Goal: Information Seeking & Learning: Learn about a topic

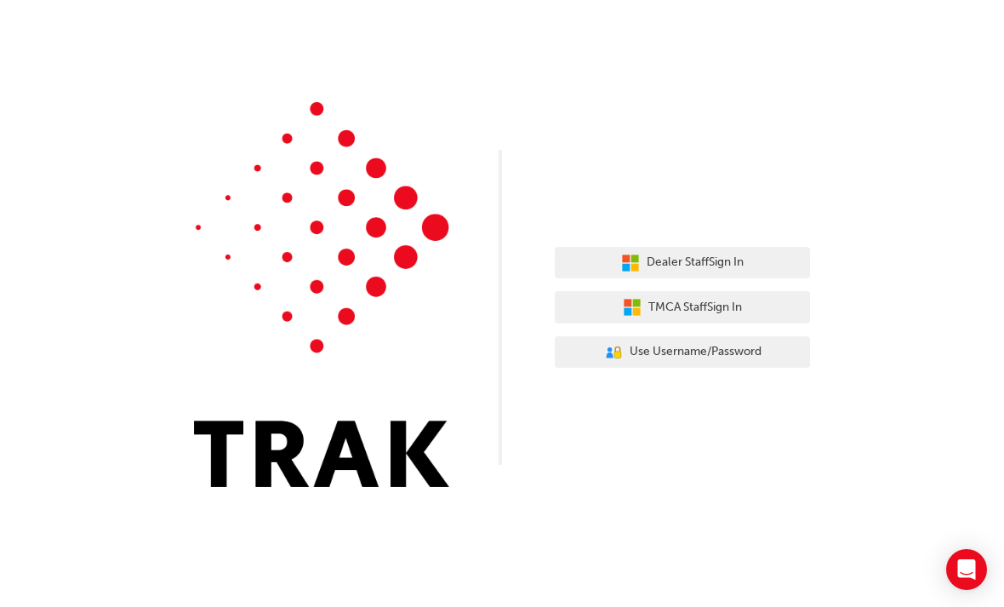
click at [635, 320] on button "TMCA Staff Sign In" at bounding box center [682, 307] width 255 height 32
click at [625, 265] on icon "button" at bounding box center [630, 263] width 19 height 19
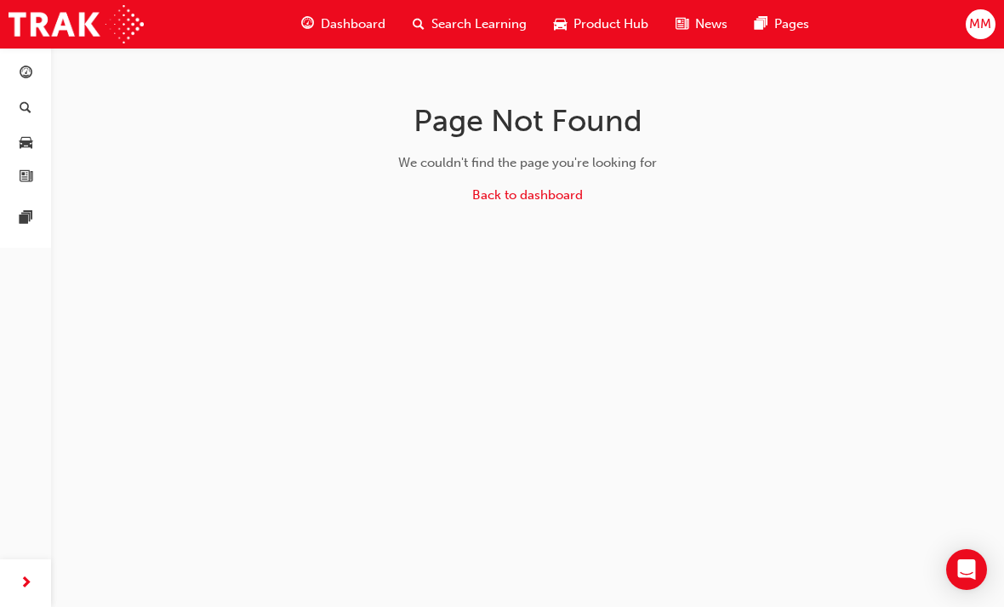
click at [342, 20] on span "Dashboard" at bounding box center [353, 24] width 65 height 20
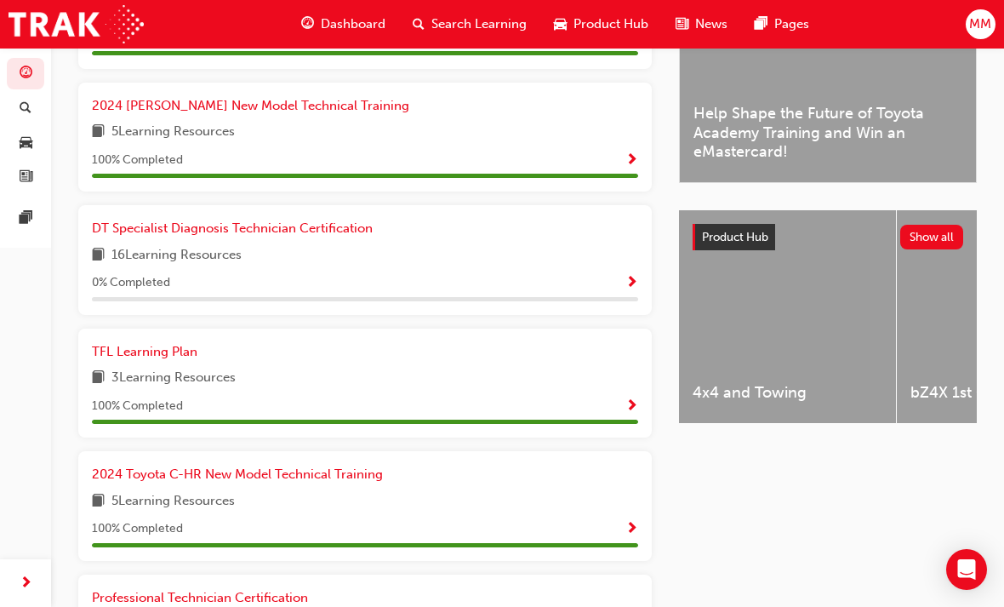
scroll to position [488, 0]
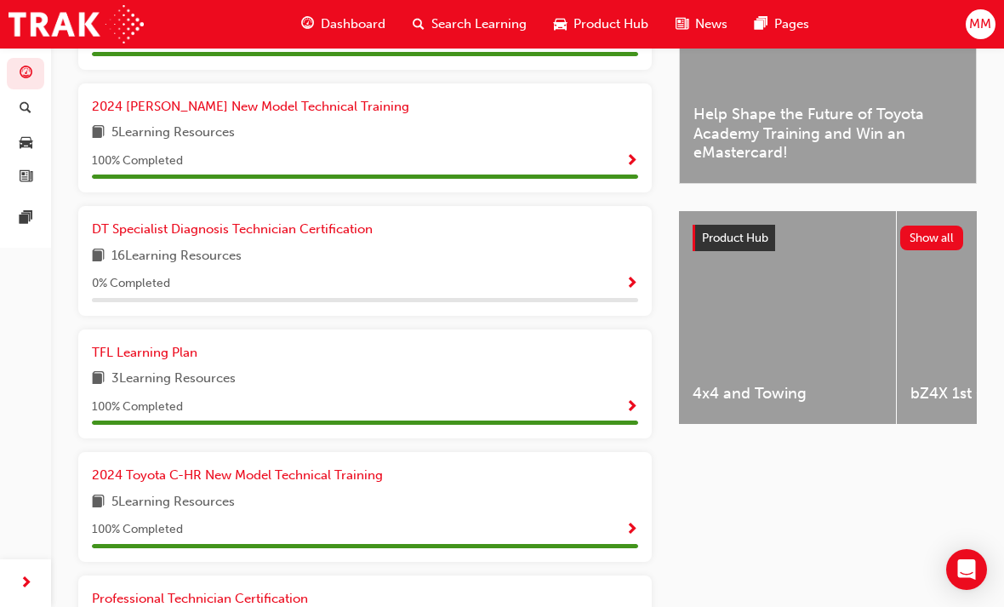
click at [163, 231] on span "DT Specialist Diagnosis Technician Certification" at bounding box center [232, 228] width 281 height 15
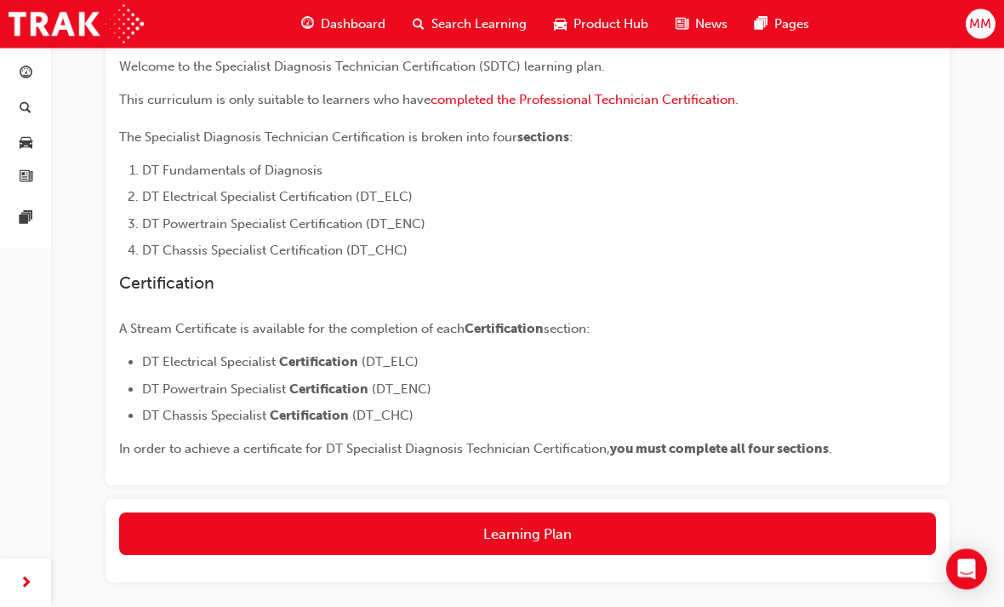
scroll to position [408, 0]
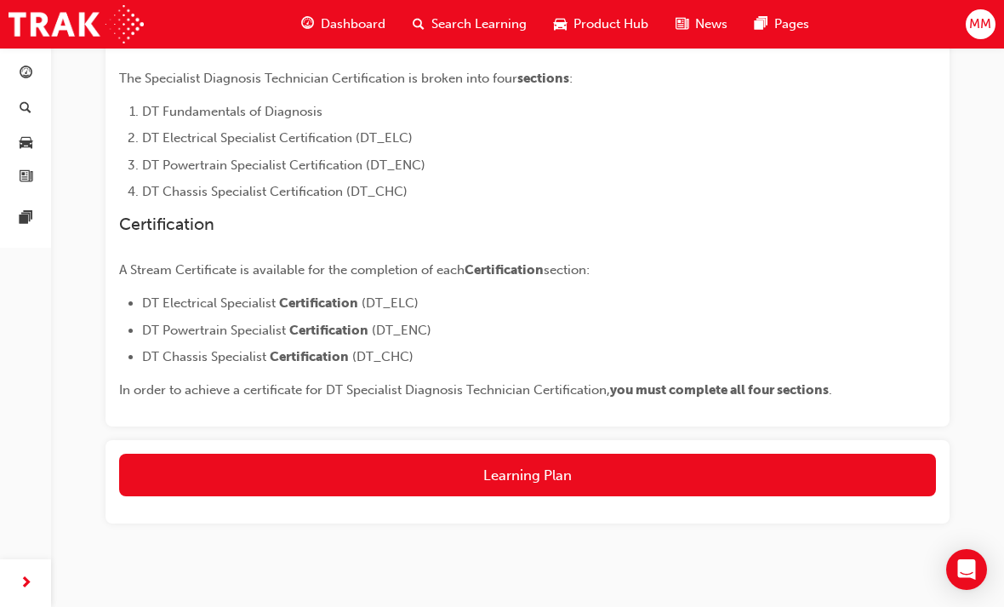
click at [258, 465] on button "Learning Plan" at bounding box center [527, 475] width 817 height 43
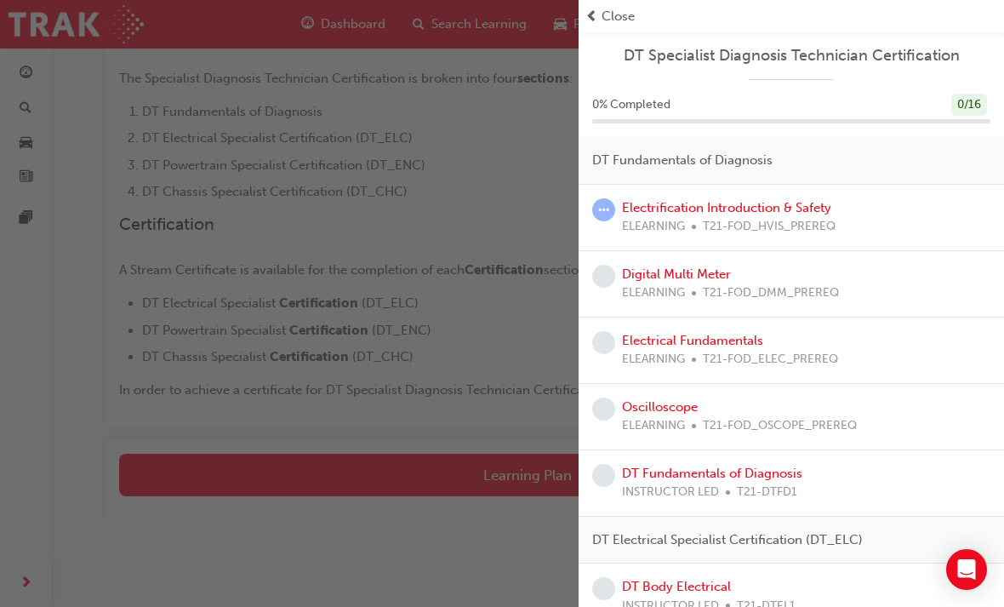
click at [670, 205] on link "Electrification Introduction & Safety" at bounding box center [726, 207] width 209 height 15
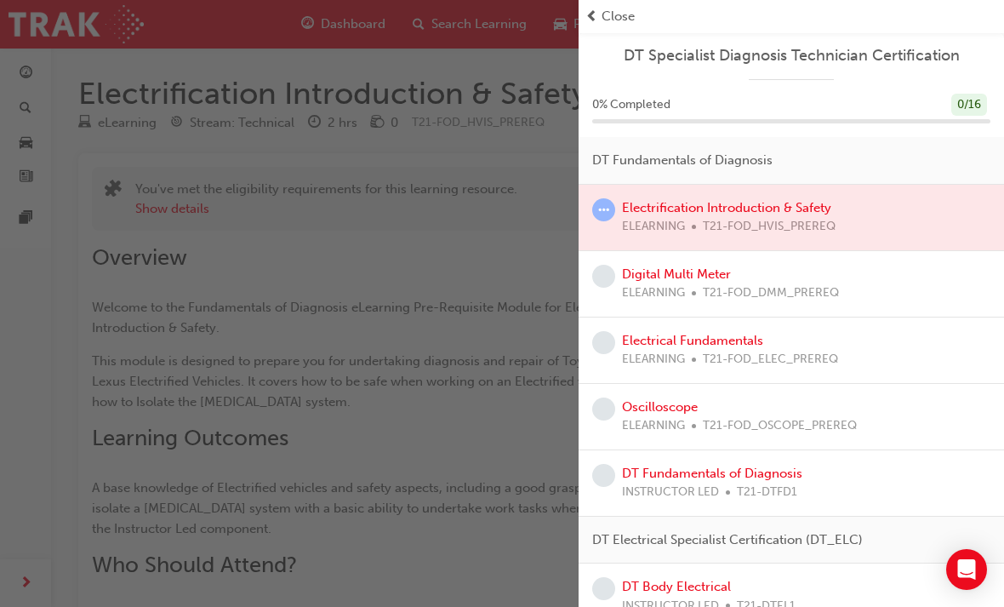
click at [603, 202] on span "learningRecordVerb_ATTEMPT-icon" at bounding box center [603, 209] width 23 height 23
click at [631, 163] on span "DT Fundamentals of Diagnosis" at bounding box center [682, 161] width 180 height 20
click at [620, 213] on div at bounding box center [791, 218] width 425 height 66
click at [609, 205] on span "learningRecordVerb_ATTEMPT-icon" at bounding box center [603, 209] width 23 height 23
click at [703, 212] on div at bounding box center [791, 218] width 425 height 66
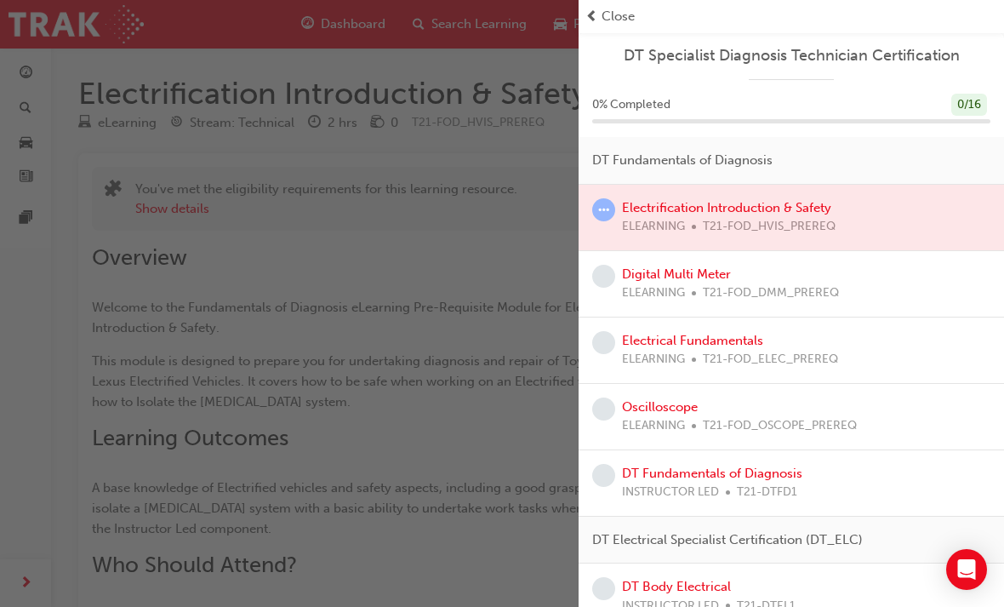
click at [692, 197] on div at bounding box center [791, 218] width 425 height 66
click at [691, 196] on div at bounding box center [791, 218] width 425 height 66
click at [334, 343] on div "button" at bounding box center [289, 303] width 579 height 607
click at [677, 333] on link "Electrical Fundamentals" at bounding box center [692, 340] width 141 height 15
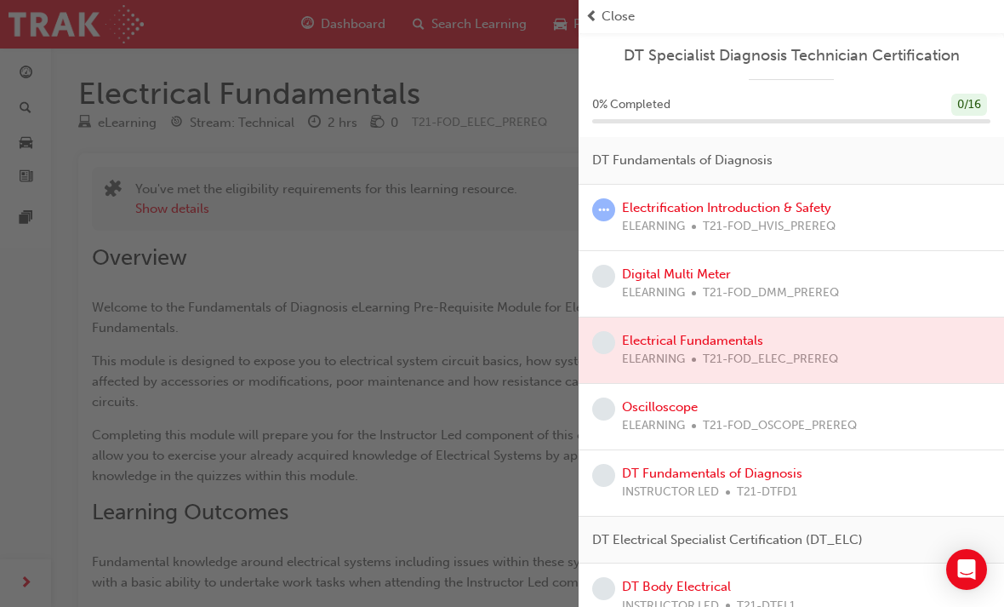
click at [598, 334] on span "learningRecordVerb_NONE-icon" at bounding box center [603, 342] width 23 height 23
click at [590, 330] on div at bounding box center [791, 350] width 425 height 66
click at [597, 194] on div "Electrification Introduction & Safety ELEARNING T21-FOD_HVIS_PREREQ" at bounding box center [791, 218] width 425 height 66
click at [597, 212] on span "learningRecordVerb_ATTEMPT-icon" at bounding box center [603, 209] width 23 height 23
click at [603, 18] on span "Close" at bounding box center [618, 17] width 33 height 20
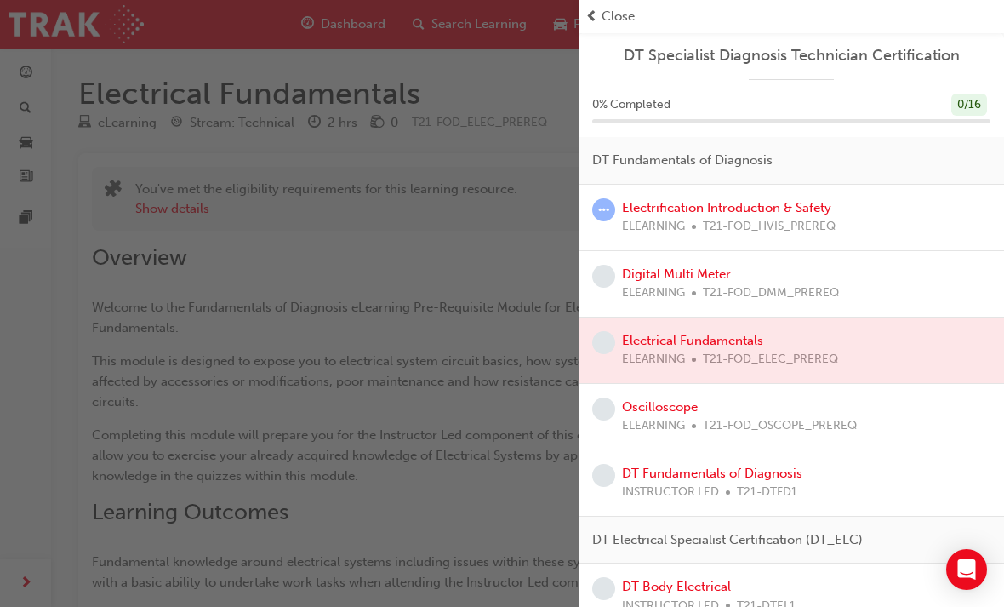
click at [592, 20] on span "prev-icon" at bounding box center [591, 17] width 13 height 20
click at [606, 21] on span "Close" at bounding box center [618, 17] width 33 height 20
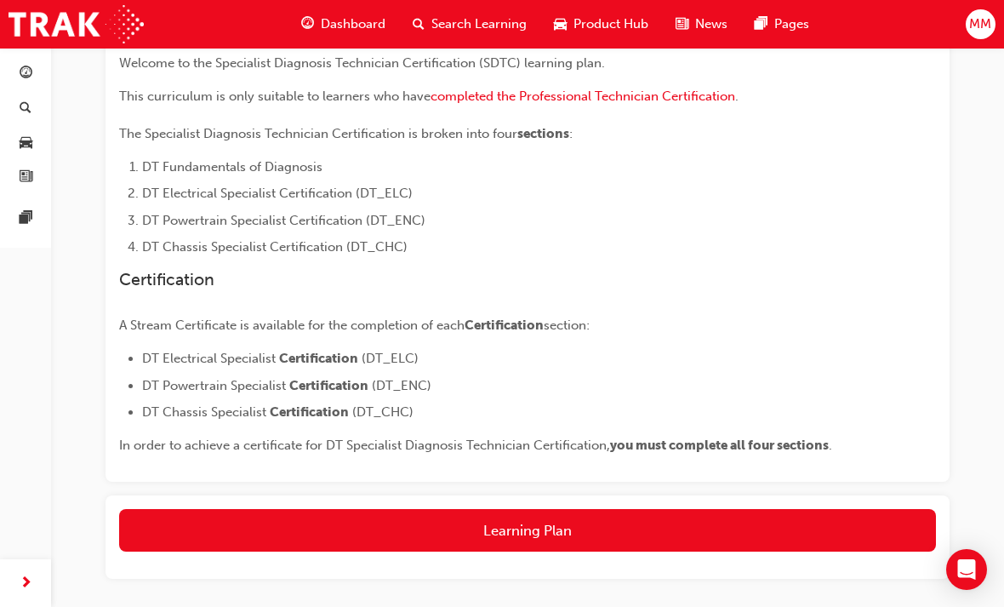
scroll to position [408, 0]
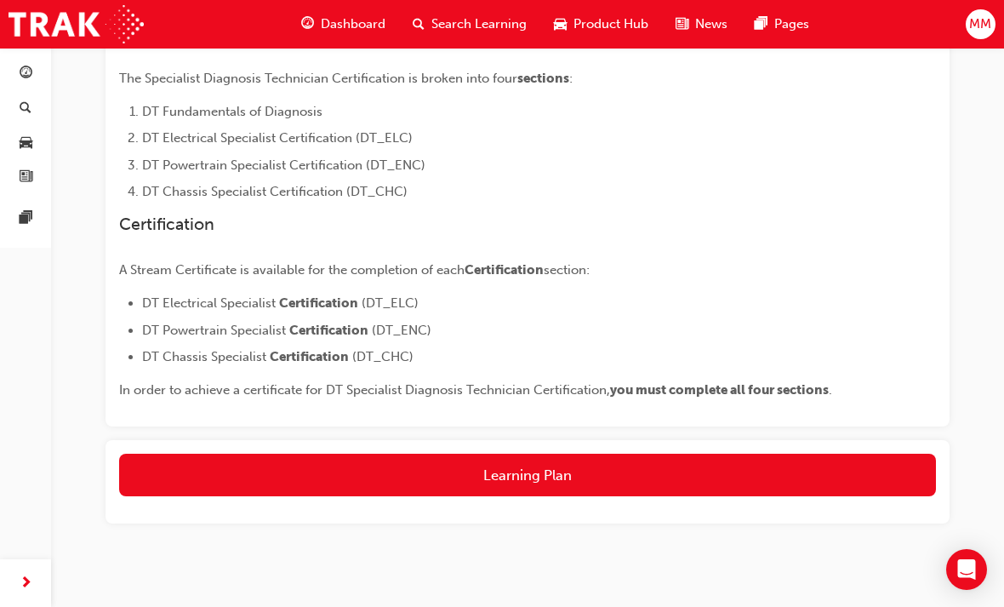
click at [347, 488] on button "Learning Plan" at bounding box center [527, 475] width 817 height 43
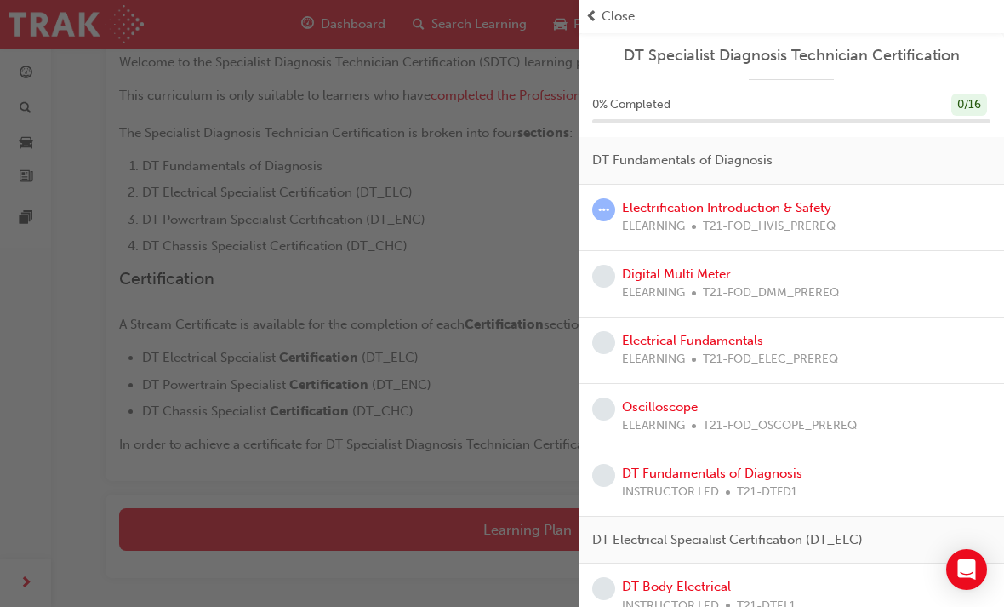
scroll to position [352, 0]
click at [624, 343] on link "Electrical Fundamentals" at bounding box center [692, 340] width 141 height 15
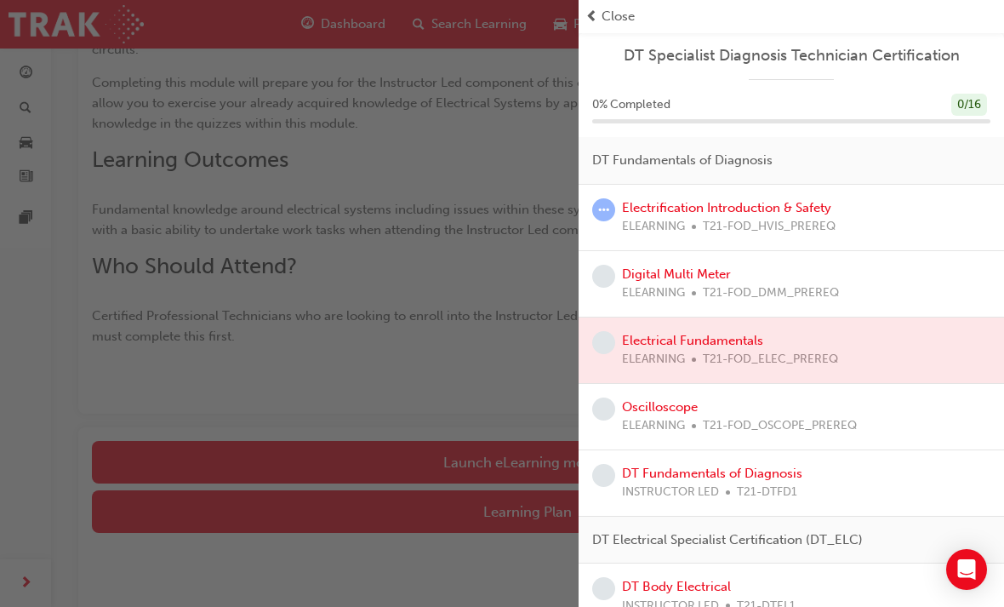
click at [751, 345] on div at bounding box center [791, 350] width 425 height 66
click at [758, 270] on div "Digital Multi Meter ELEARNING T21-FOD_DMM_PREREQ" at bounding box center [730, 284] width 217 height 38
click at [679, 278] on link "Digital Multi Meter" at bounding box center [676, 273] width 109 height 15
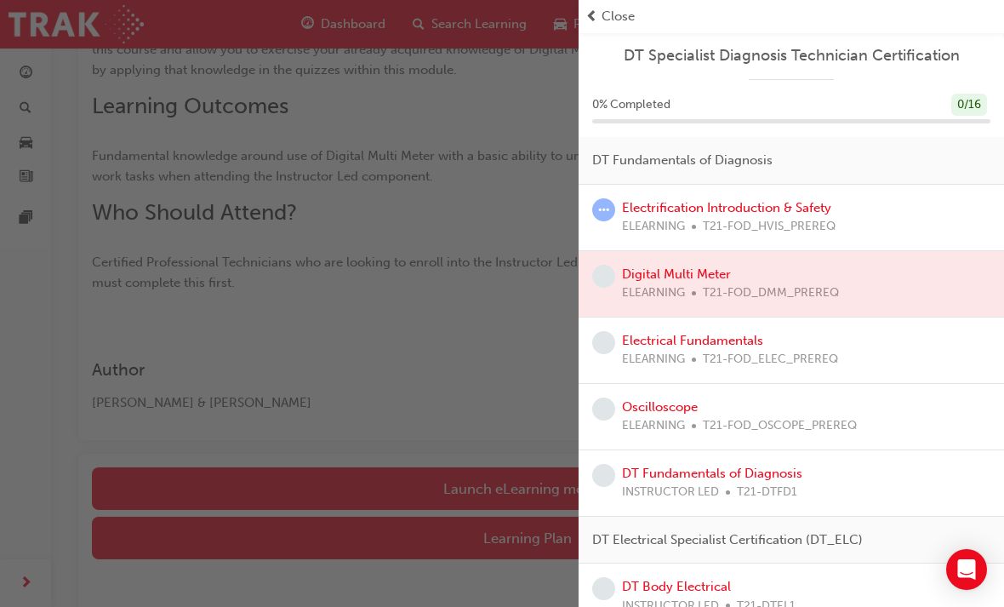
click at [495, 399] on div "button" at bounding box center [289, 303] width 579 height 607
click at [588, 22] on span "prev-icon" at bounding box center [591, 17] width 13 height 20
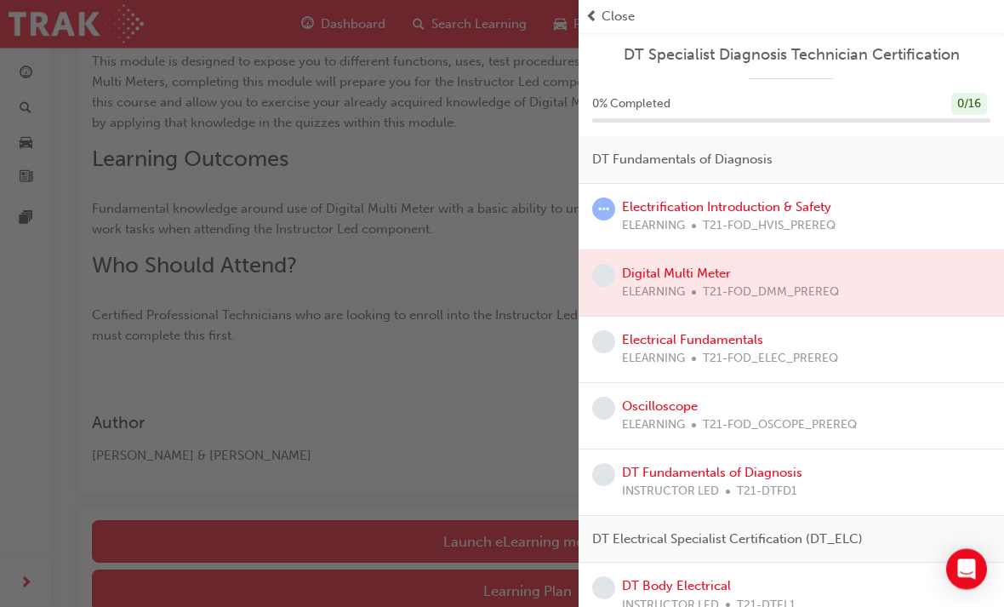
scroll to position [301, 0]
click at [287, 13] on div "button" at bounding box center [289, 303] width 579 height 607
click at [598, 2] on div "Close" at bounding box center [791, 16] width 425 height 33
click at [374, 541] on div "button" at bounding box center [289, 303] width 579 height 607
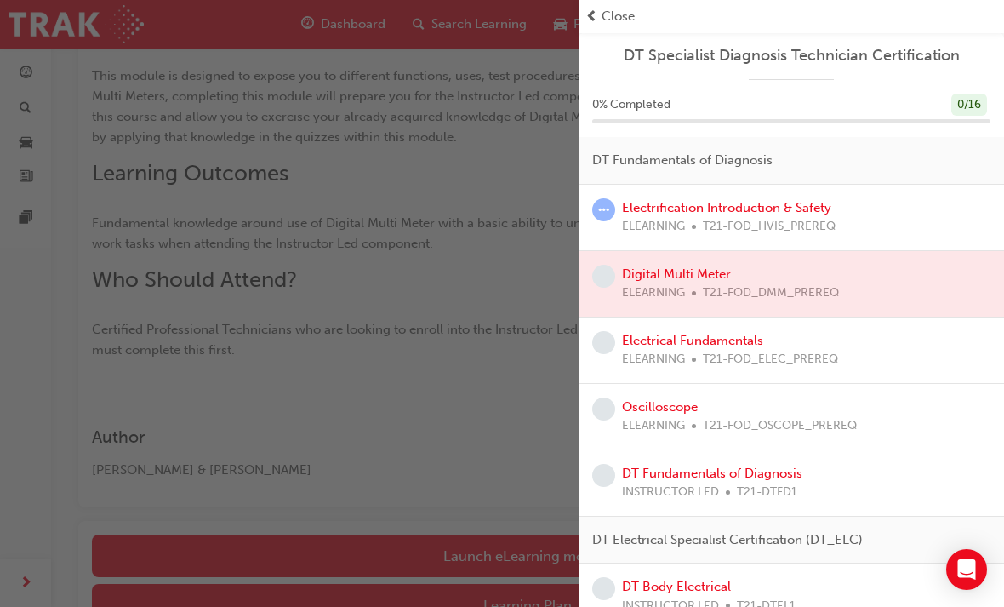
scroll to position [0, 0]
click at [595, 7] on span "prev-icon" at bounding box center [591, 17] width 13 height 20
click at [620, 2] on div "Close" at bounding box center [791, 16] width 425 height 33
click at [597, 11] on span "prev-icon" at bounding box center [591, 17] width 13 height 20
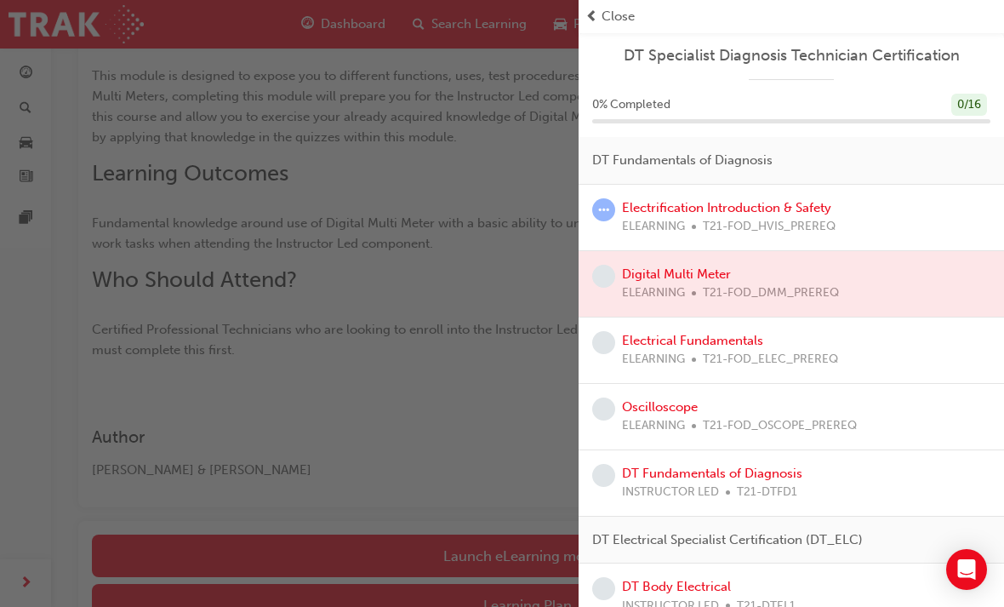
click at [597, 10] on span "prev-icon" at bounding box center [591, 17] width 13 height 20
click at [602, 22] on span "Close" at bounding box center [618, 17] width 33 height 20
click at [608, 9] on span "Close" at bounding box center [618, 17] width 33 height 20
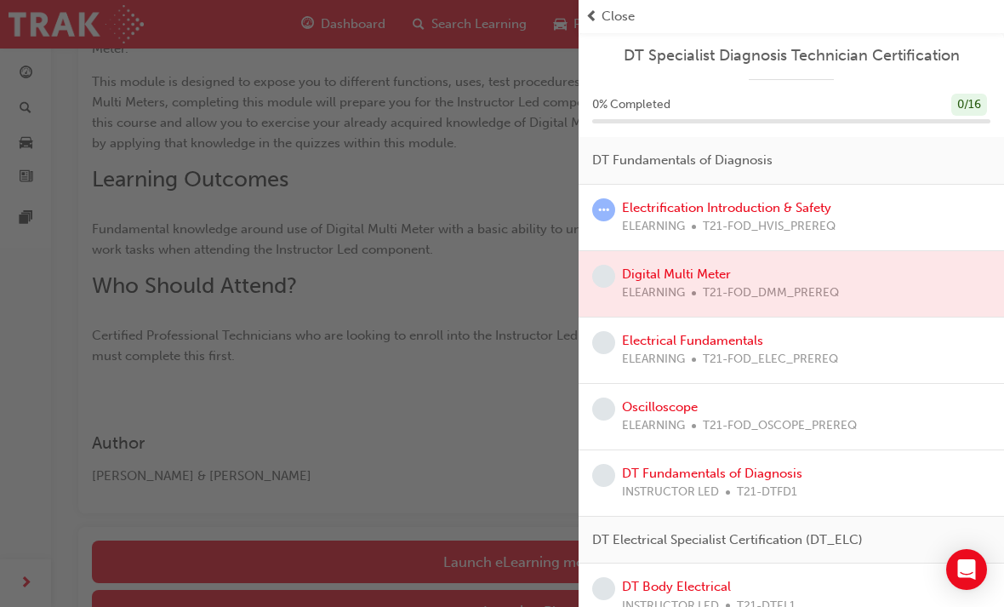
scroll to position [280, 0]
click at [50, 449] on div "button" at bounding box center [289, 303] width 579 height 607
click at [576, 50] on div "button" at bounding box center [289, 303] width 579 height 607
click at [589, 20] on span "prev-icon" at bounding box center [591, 17] width 13 height 20
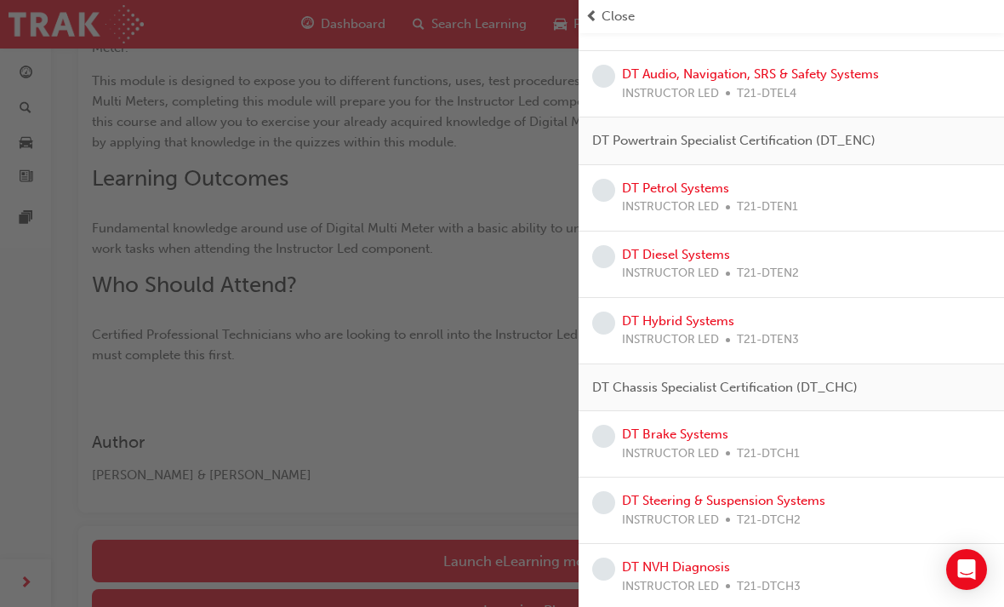
scroll to position [711, 0]
click at [407, 568] on div "button" at bounding box center [289, 303] width 579 height 607
click at [406, 568] on div "button" at bounding box center [289, 303] width 579 height 607
click at [624, 331] on span "INSTRUCTOR LED" at bounding box center [670, 341] width 97 height 20
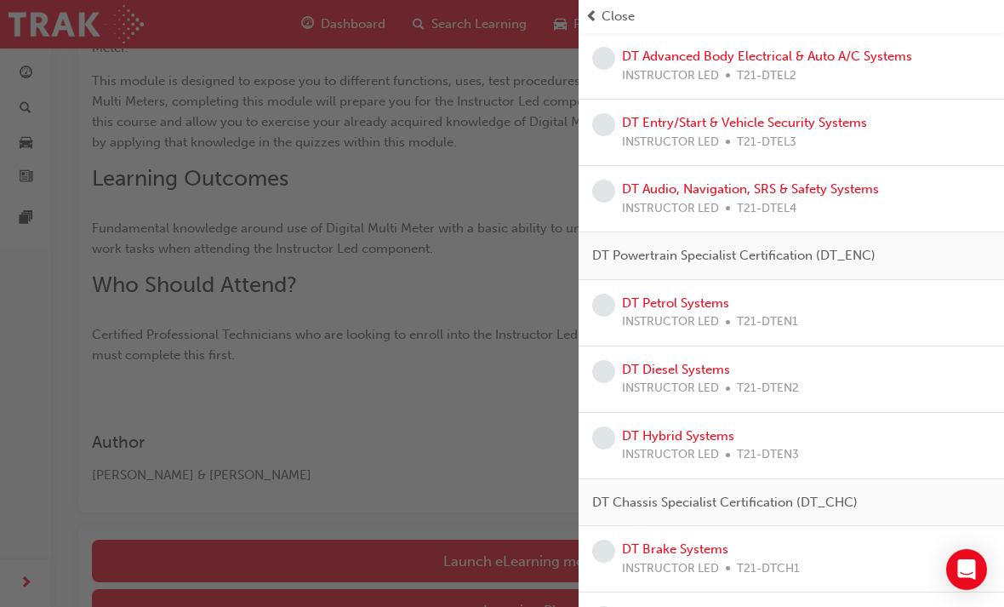
scroll to position [595, 0]
click at [587, 243] on div "DT Powertrain Specialist Certification (DT_ENC)" at bounding box center [791, 258] width 425 height 48
click at [597, 254] on span "DT Powertrain Specialist Certification (DT_ENC)" at bounding box center [733, 258] width 283 height 20
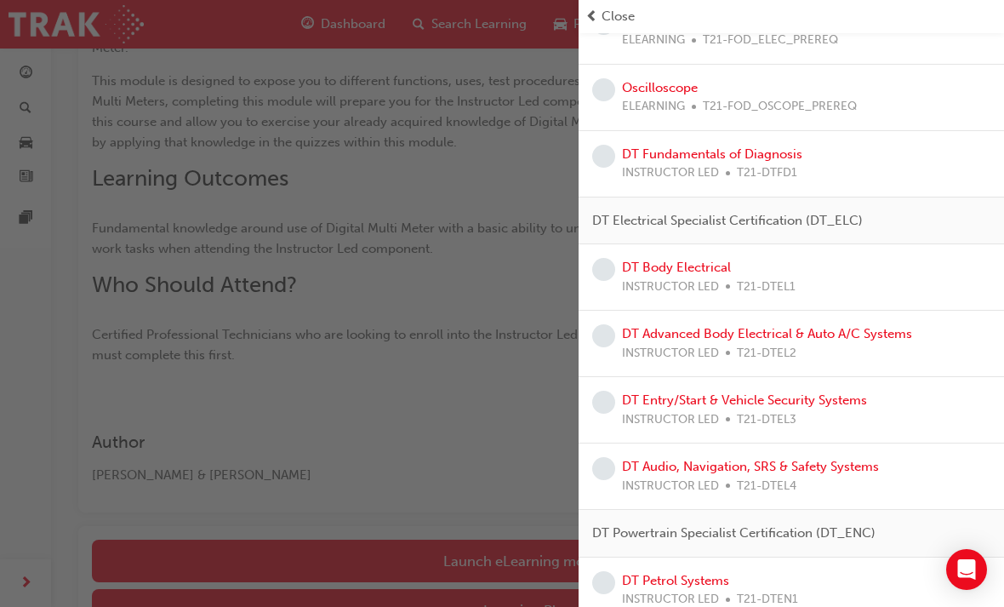
scroll to position [319, 0]
click at [684, 81] on link "Oscilloscope" at bounding box center [660, 87] width 76 height 15
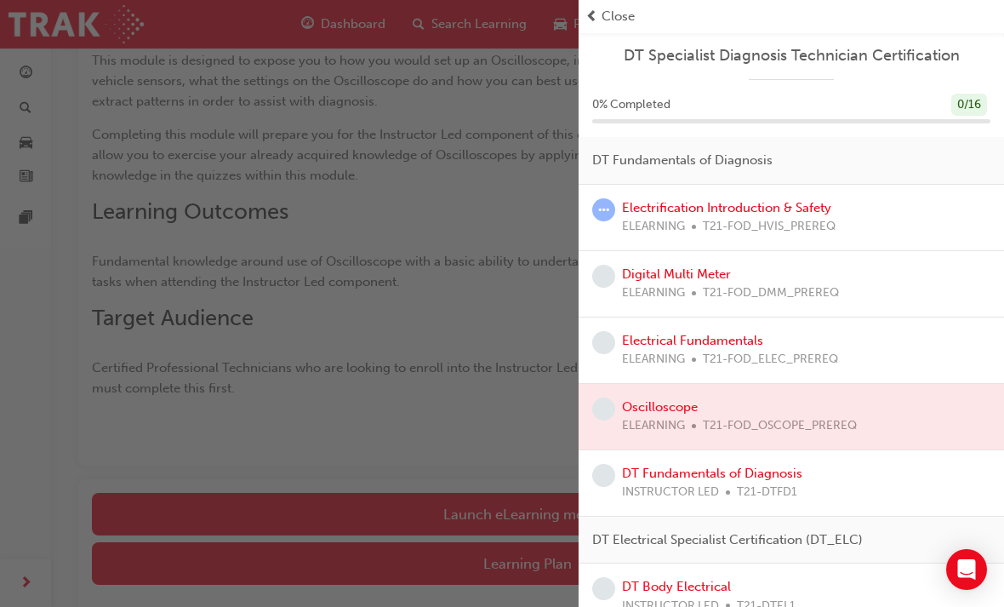
click at [683, 277] on link "Digital Multi Meter" at bounding box center [676, 273] width 109 height 15
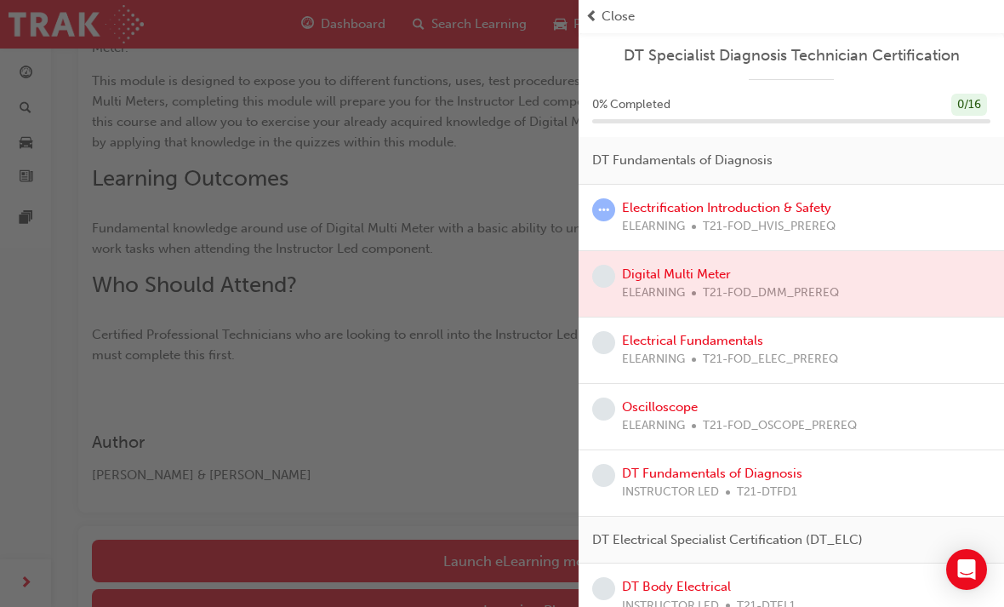
click at [714, 211] on link "Electrification Introduction & Safety" at bounding box center [726, 207] width 209 height 15
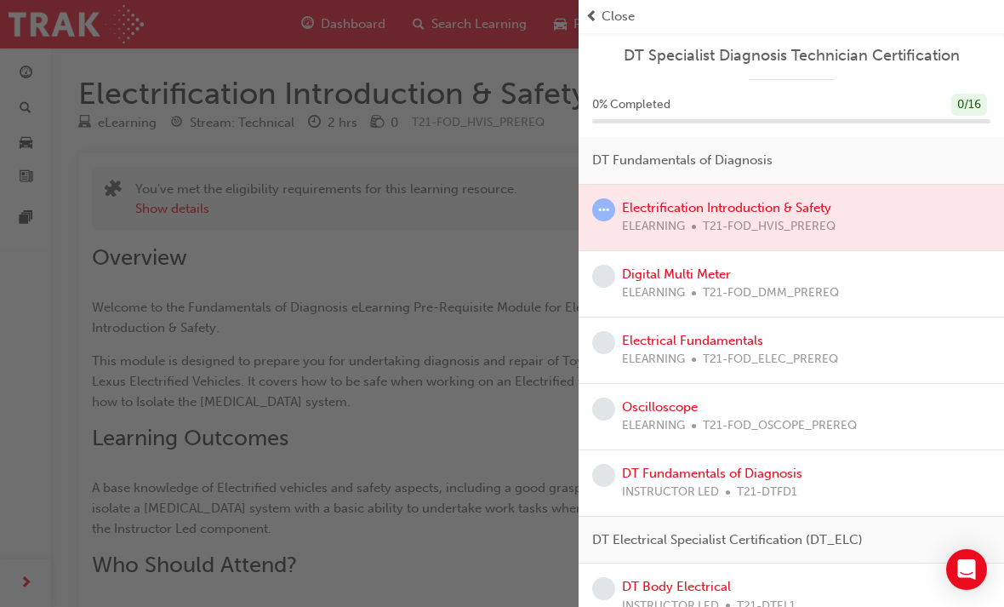
click at [609, 14] on span "Close" at bounding box center [618, 17] width 33 height 20
click at [592, 8] on span "prev-icon" at bounding box center [591, 17] width 13 height 20
click at [438, 35] on div "button" at bounding box center [289, 303] width 579 height 607
click at [363, 165] on div "button" at bounding box center [289, 303] width 579 height 607
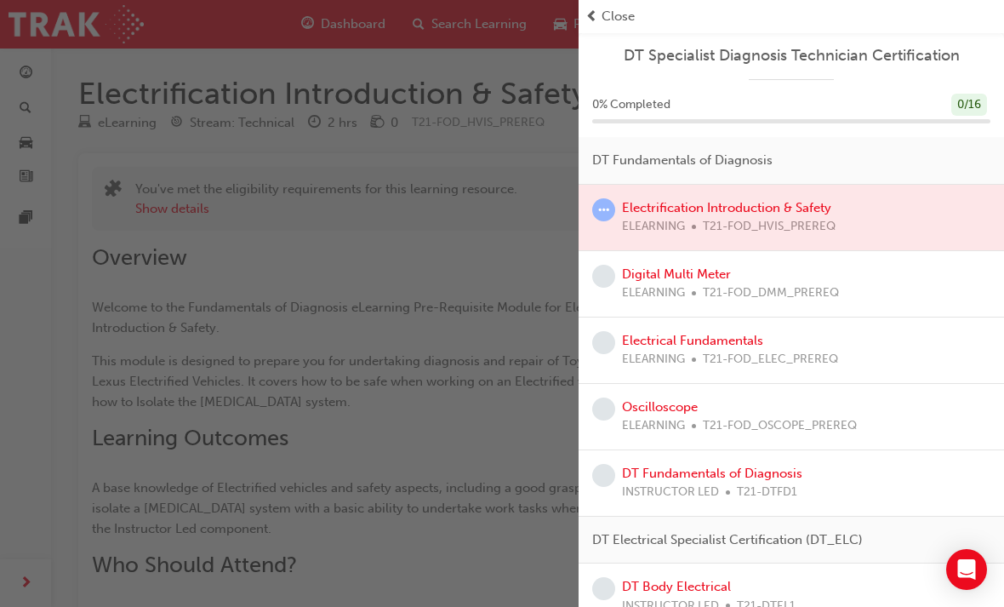
scroll to position [334, 0]
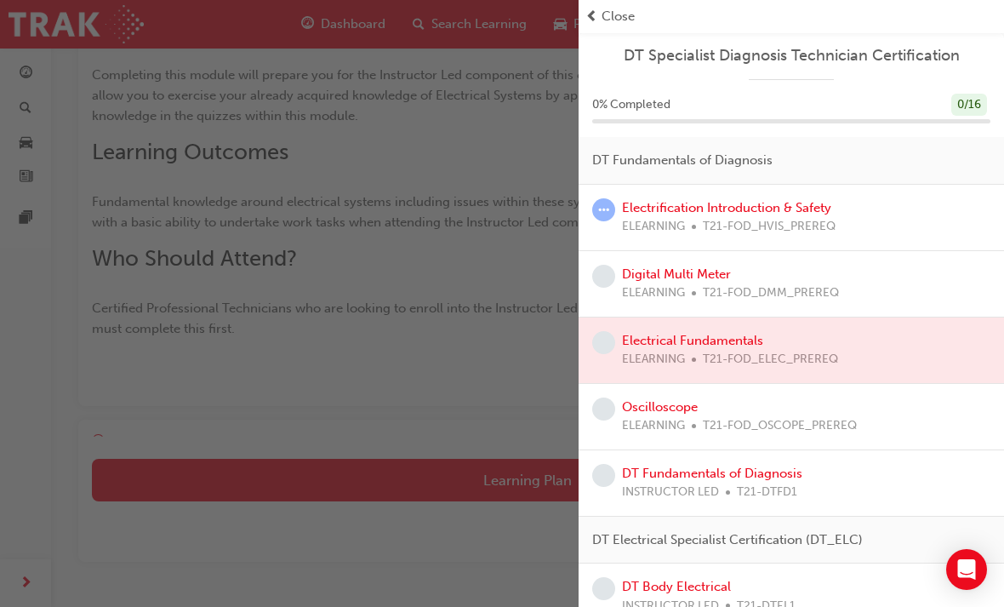
scroll to position [340, 0]
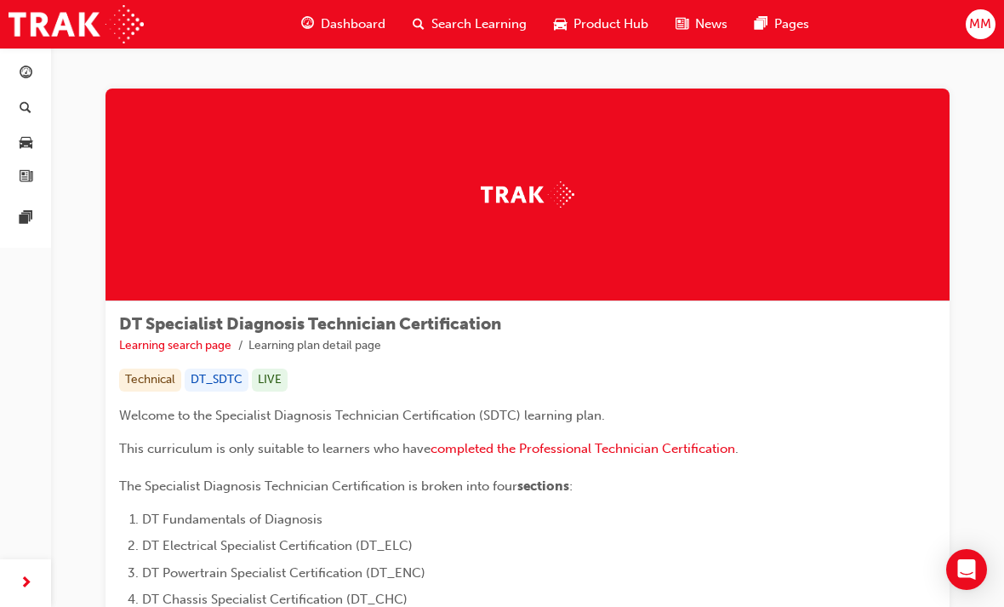
click at [974, 21] on span "MM" at bounding box center [980, 24] width 22 height 20
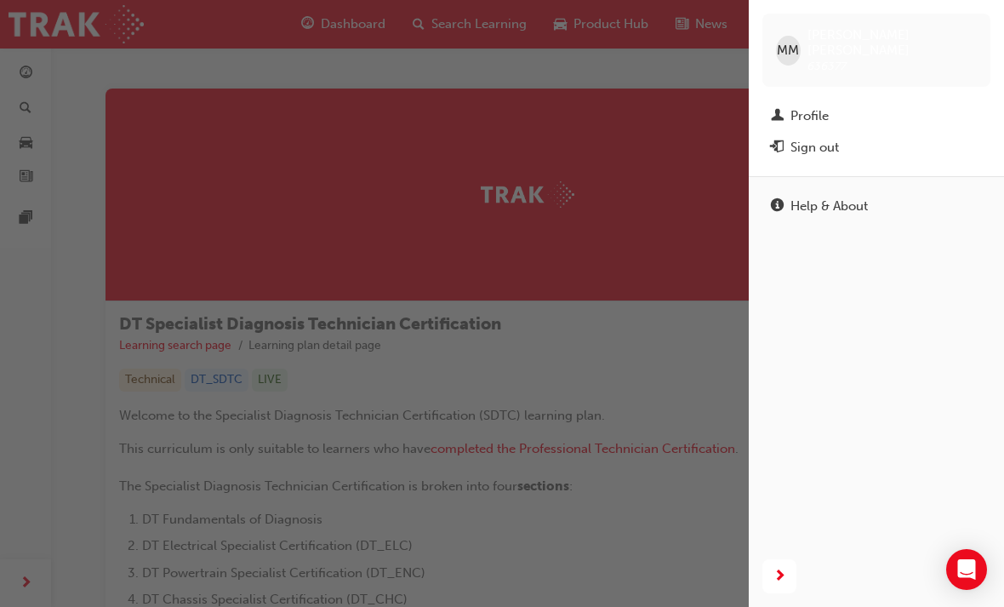
click at [893, 12] on div "MM Manuel Moore 636377 Profile Sign out" at bounding box center [876, 88] width 255 height 176
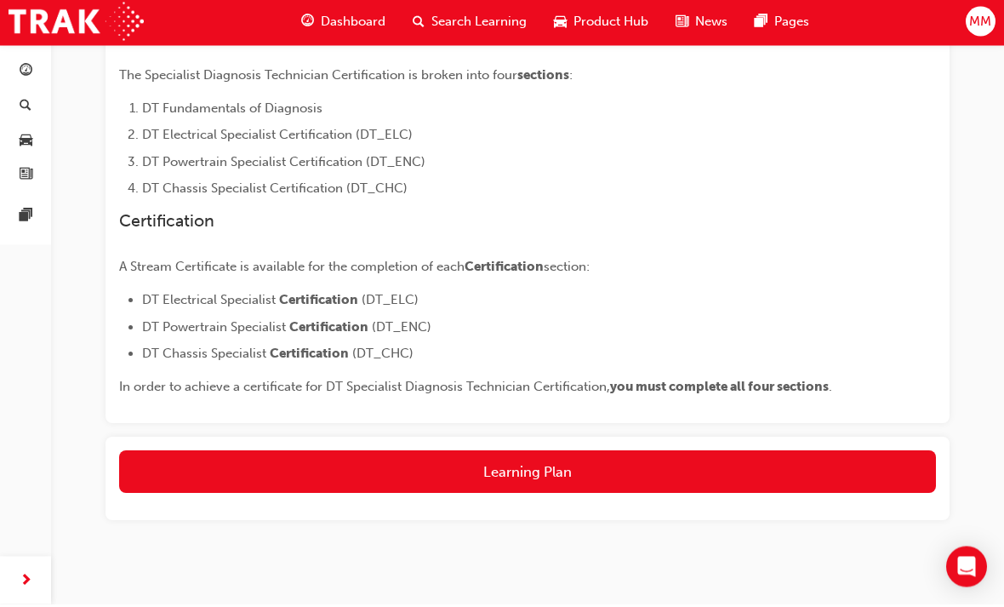
scroll to position [408, 0]
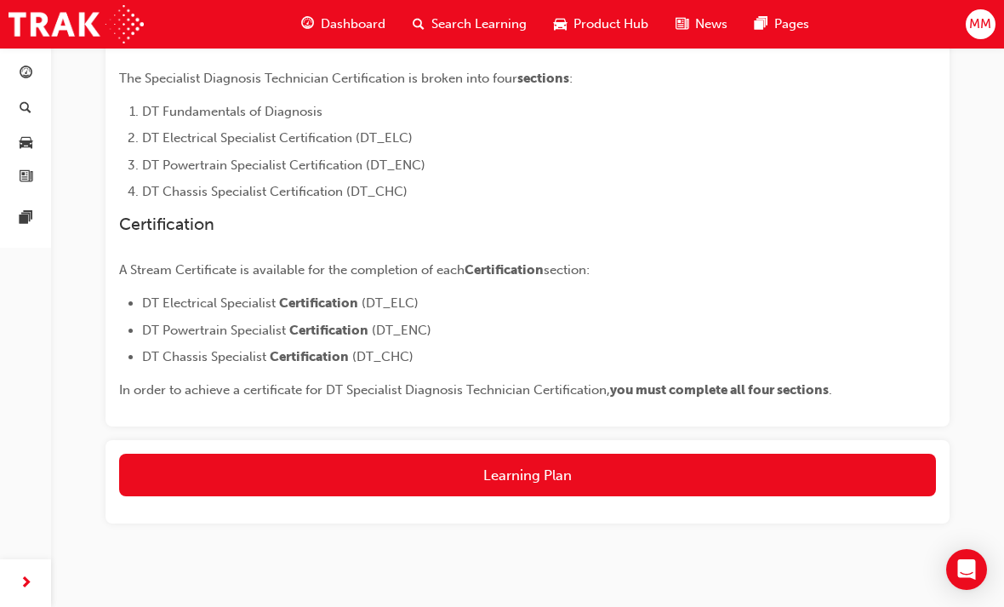
click at [564, 466] on button "Learning Plan" at bounding box center [527, 475] width 817 height 43
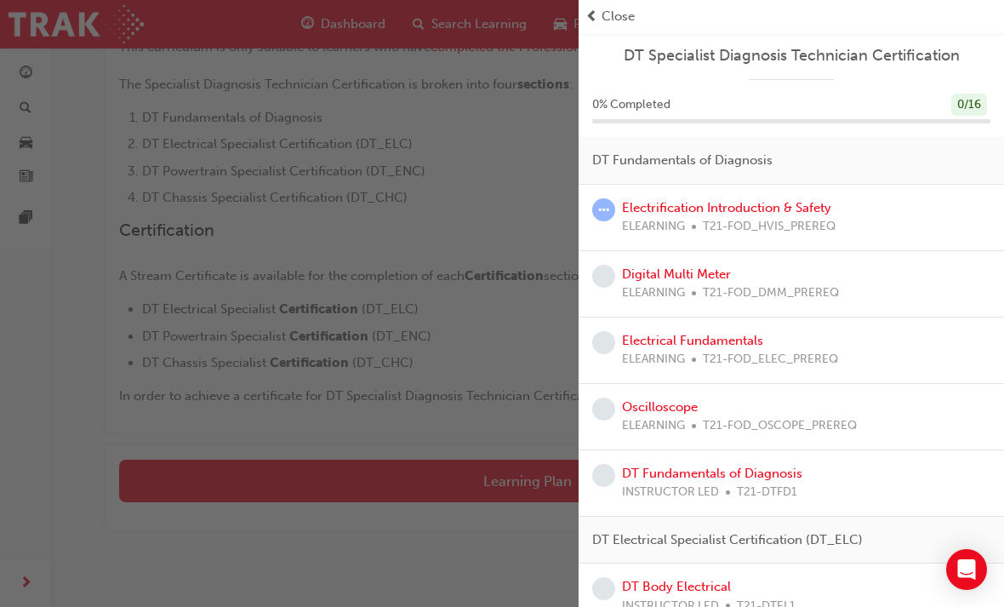
scroll to position [400, 0]
click at [701, 146] on div "DT Fundamentals of Diagnosis" at bounding box center [791, 161] width 425 height 48
click at [637, 95] on span "0 % Completed" at bounding box center [631, 105] width 78 height 20
click at [619, 194] on div "Electrification Introduction & Safety ELEARNING T21-FOD_HVIS_PREREQ" at bounding box center [791, 218] width 425 height 66
click at [595, 191] on div "Electrification Introduction & Safety ELEARNING T21-FOD_HVIS_PREREQ" at bounding box center [791, 218] width 425 height 66
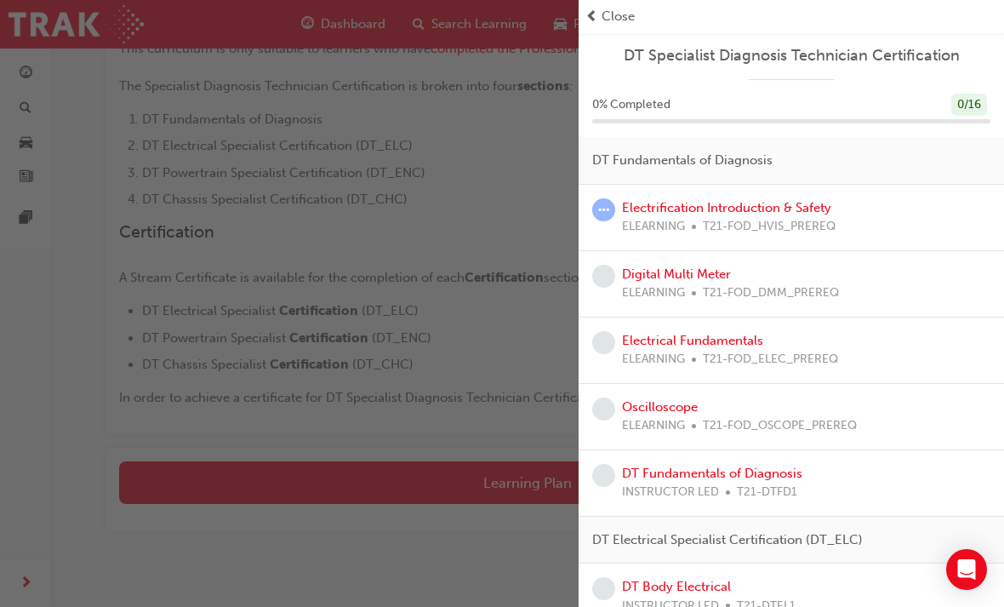
click at [604, 271] on span "learningRecordVerb_NONE-icon" at bounding box center [603, 276] width 23 height 23
click at [606, 189] on div "Electrification Introduction & Safety ELEARNING T21-FOD_HVIS_PREREQ" at bounding box center [791, 218] width 425 height 66
click at [466, 251] on div "button" at bounding box center [289, 303] width 579 height 607
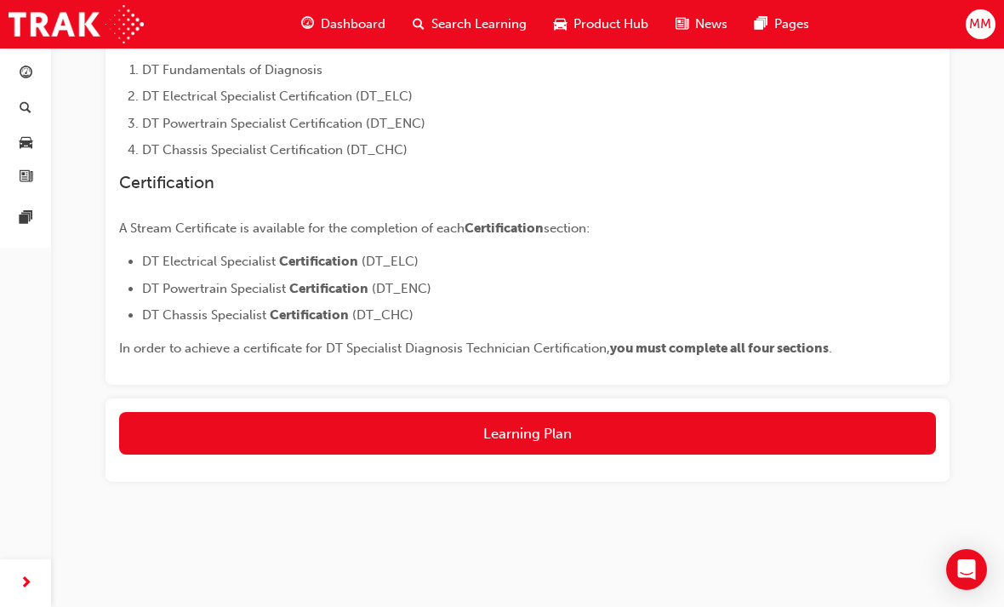
scroll to position [454, 0]
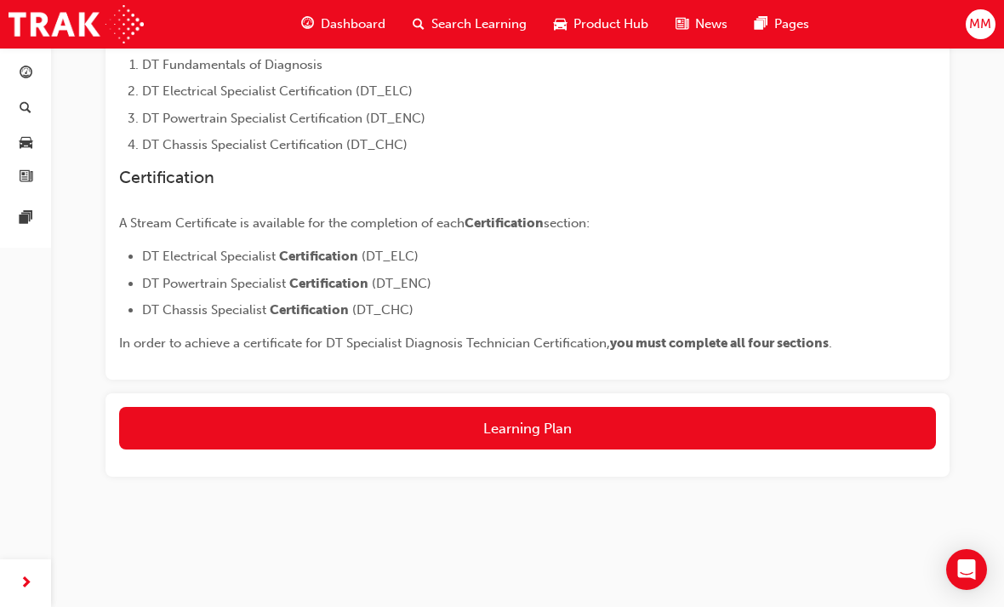
click at [551, 430] on button "Learning Plan" at bounding box center [527, 428] width 817 height 43
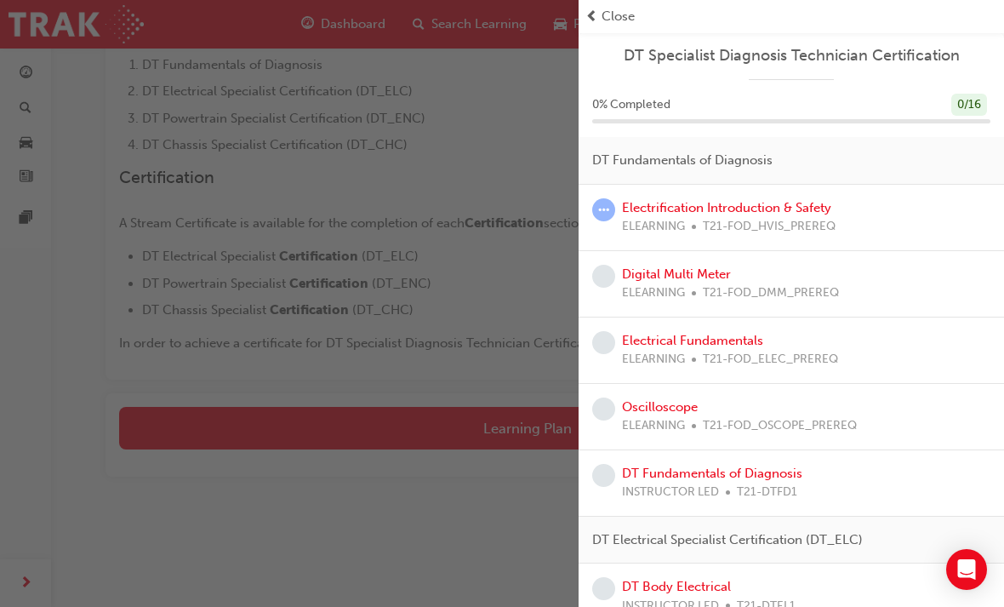
click at [757, 201] on link "Electrification Introduction & Safety" at bounding box center [726, 207] width 209 height 15
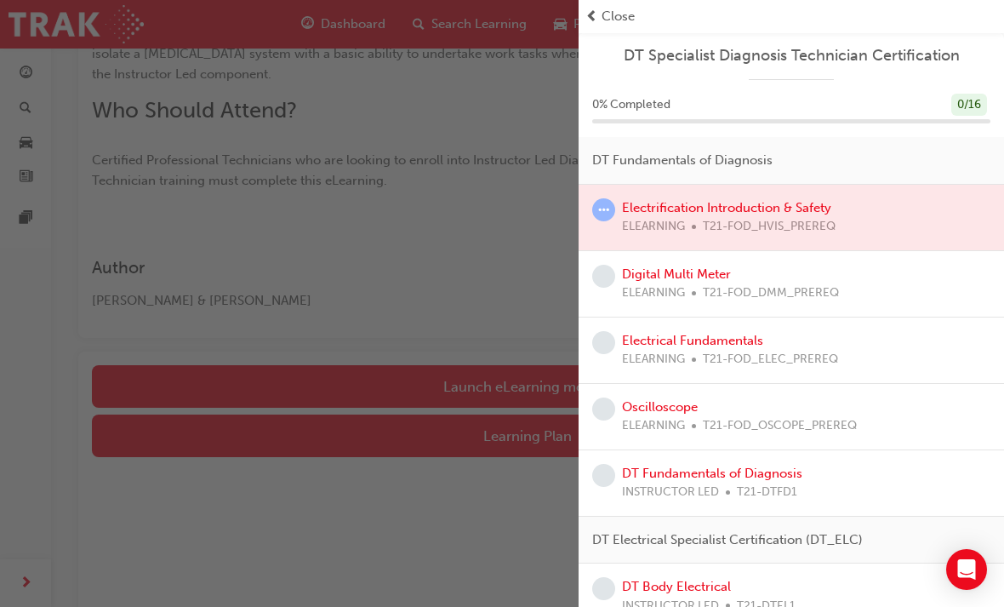
click at [503, 247] on div "button" at bounding box center [289, 303] width 579 height 607
click at [631, 20] on span "Close" at bounding box center [618, 17] width 33 height 20
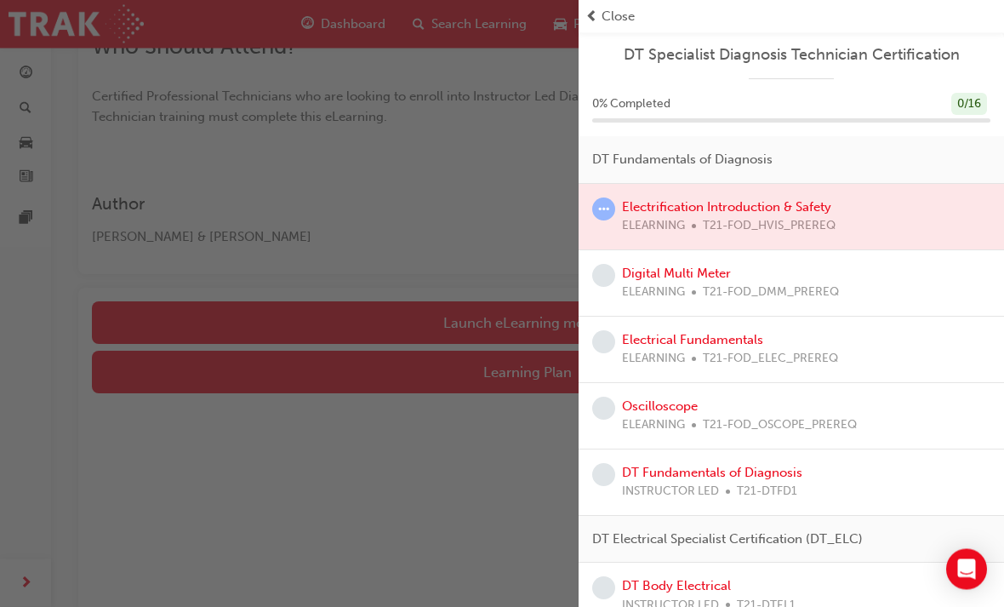
scroll to position [576, 0]
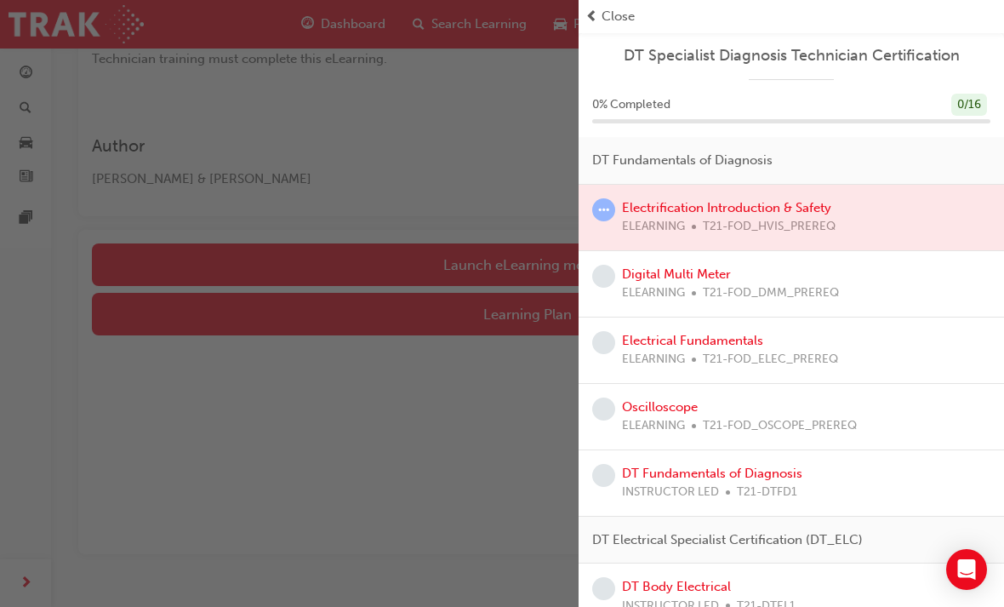
click at [514, 250] on div "button" at bounding box center [289, 303] width 579 height 607
click at [513, 325] on div "button" at bounding box center [289, 303] width 579 height 607
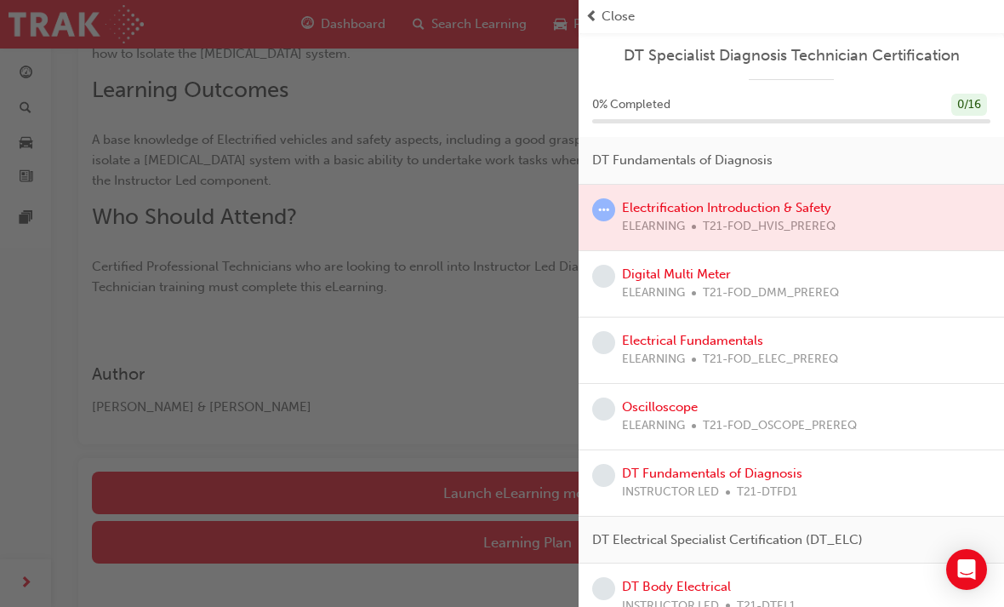
scroll to position [349, 0]
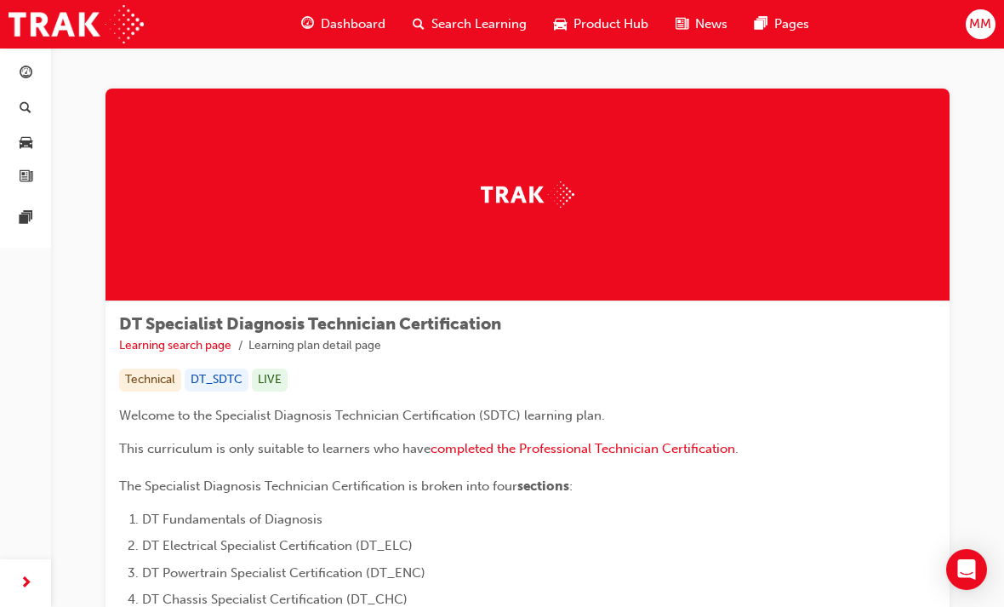
click at [351, 24] on span "Dashboard" at bounding box center [353, 24] width 65 height 20
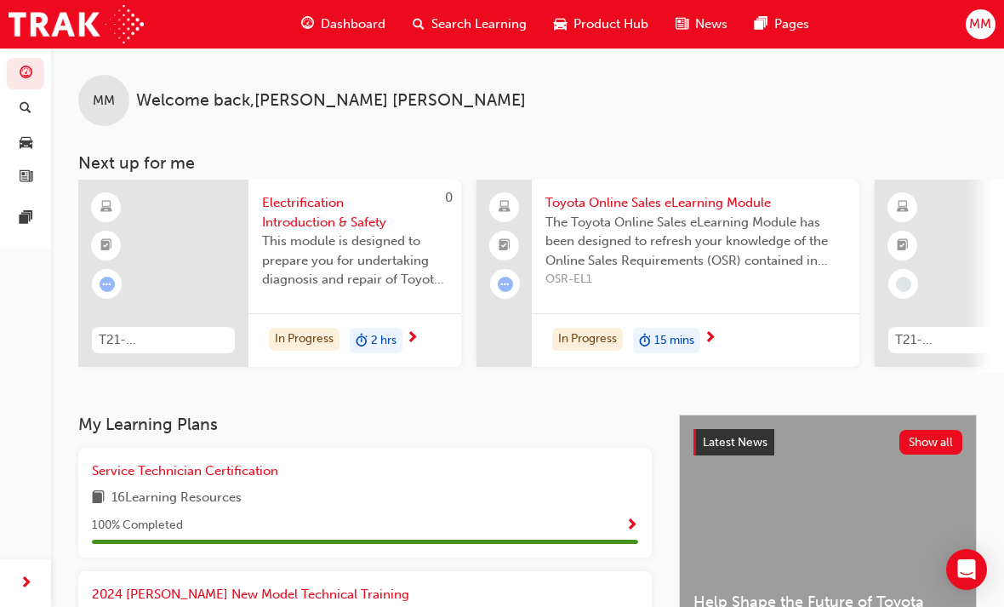
click at [457, 22] on span "Search Learning" at bounding box center [478, 24] width 95 height 20
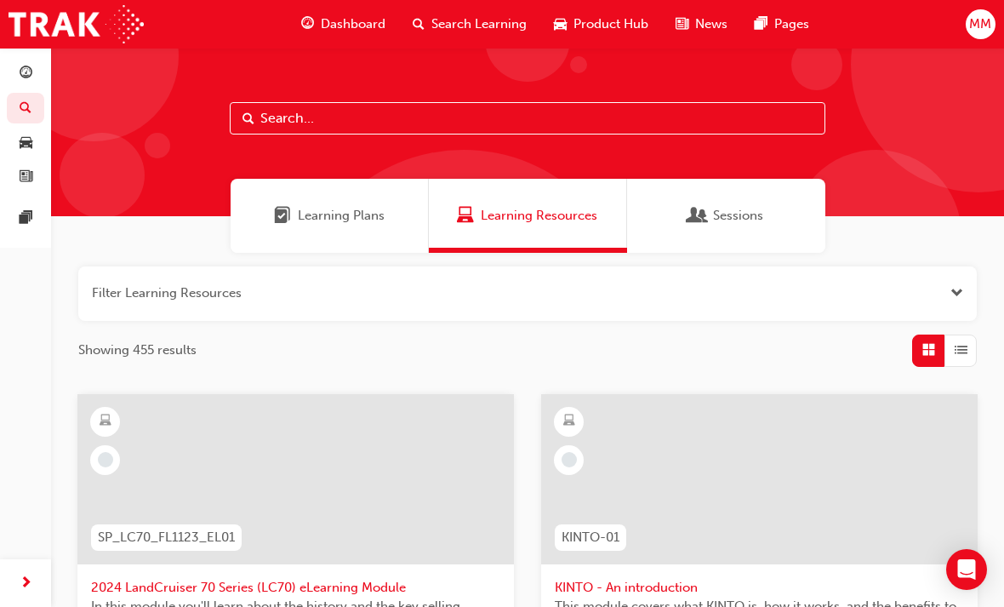
click at [724, 216] on span "Sessions" at bounding box center [738, 216] width 50 height 20
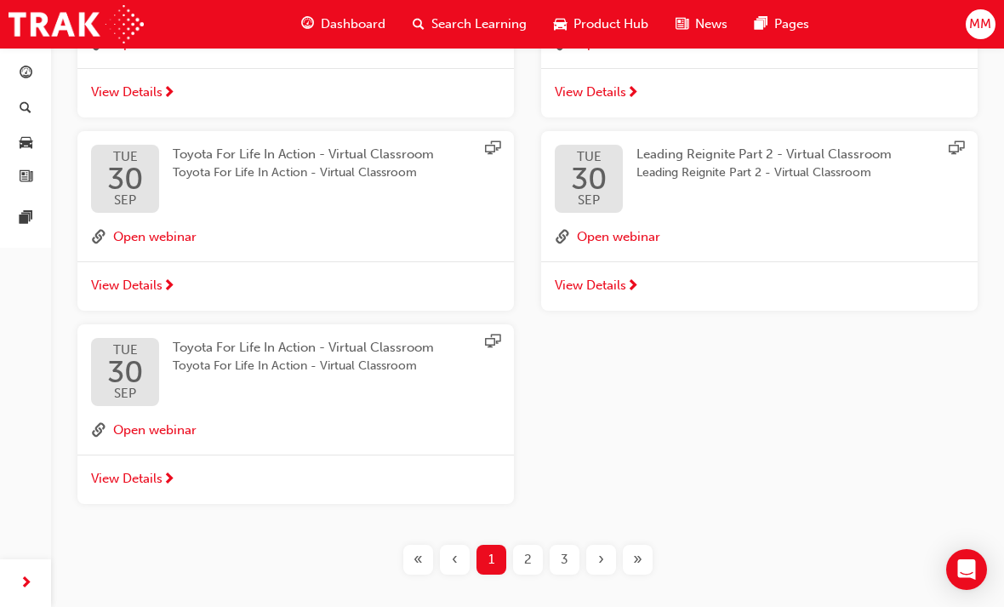
scroll to position [861, 0]
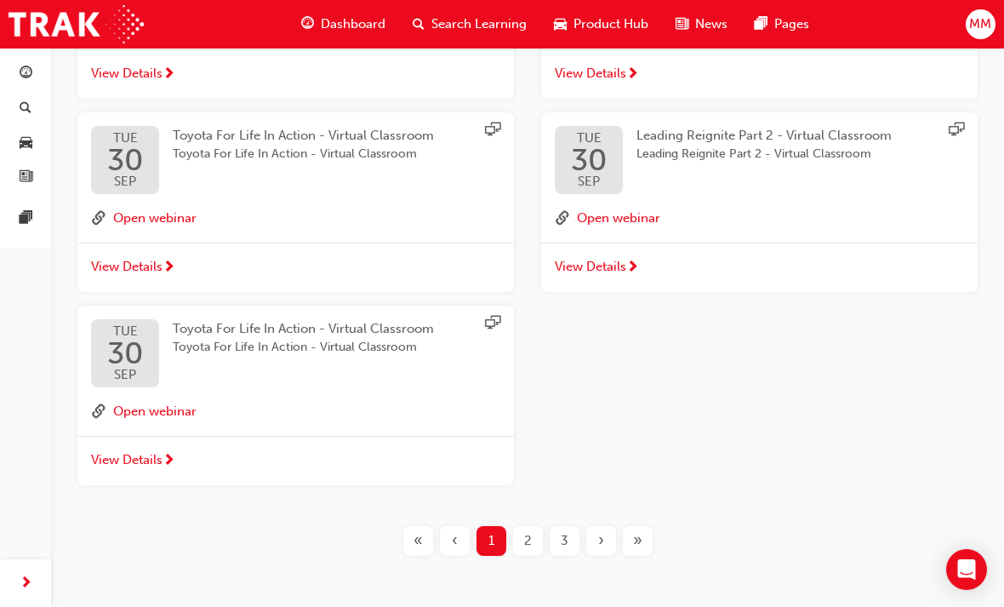
click at [534, 536] on div "2" at bounding box center [528, 541] width 30 height 30
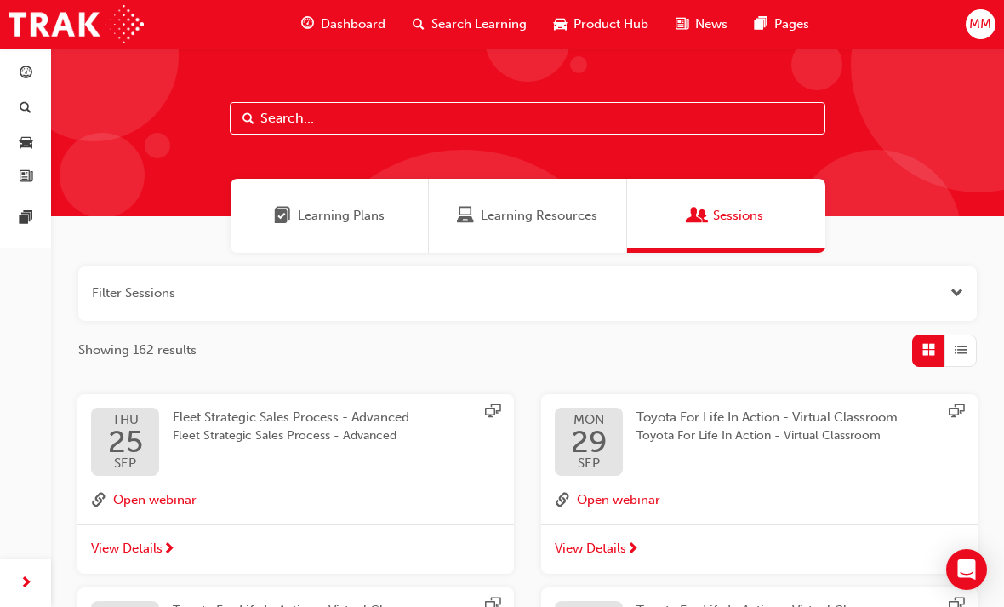
click at [348, 211] on span "Learning Plans" at bounding box center [341, 216] width 87 height 20
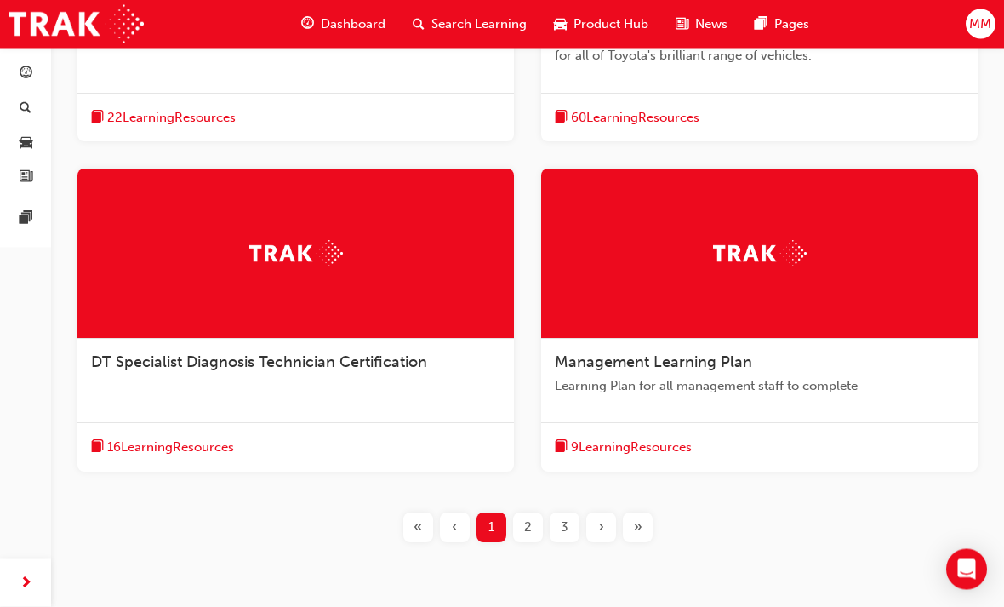
scroll to position [917, 0]
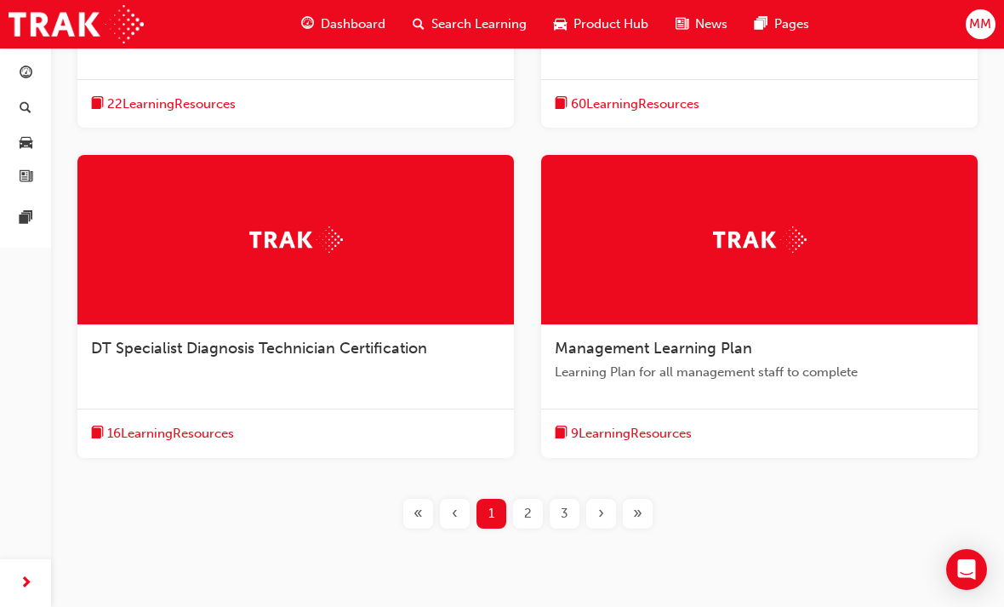
click at [149, 343] on span "DT Specialist Diagnosis Technician Certification" at bounding box center [259, 348] width 336 height 19
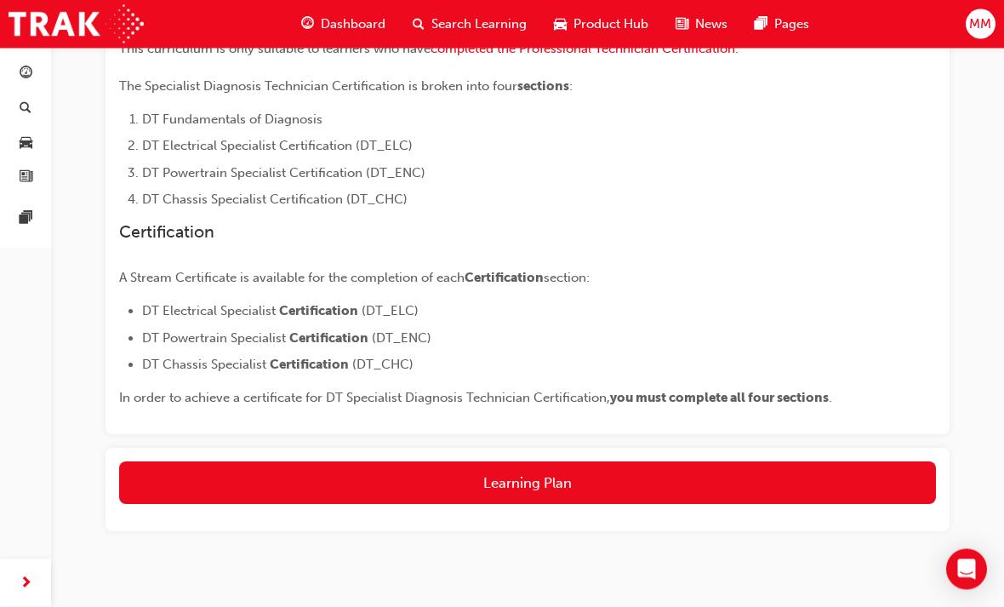
scroll to position [408, 0]
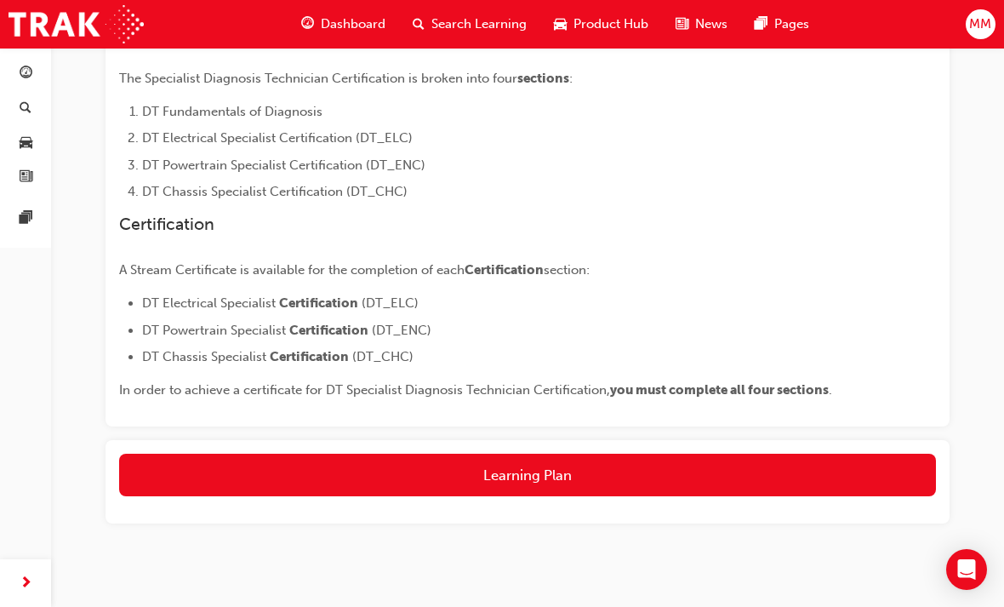
click at [223, 464] on button "Learning Plan" at bounding box center [527, 475] width 817 height 43
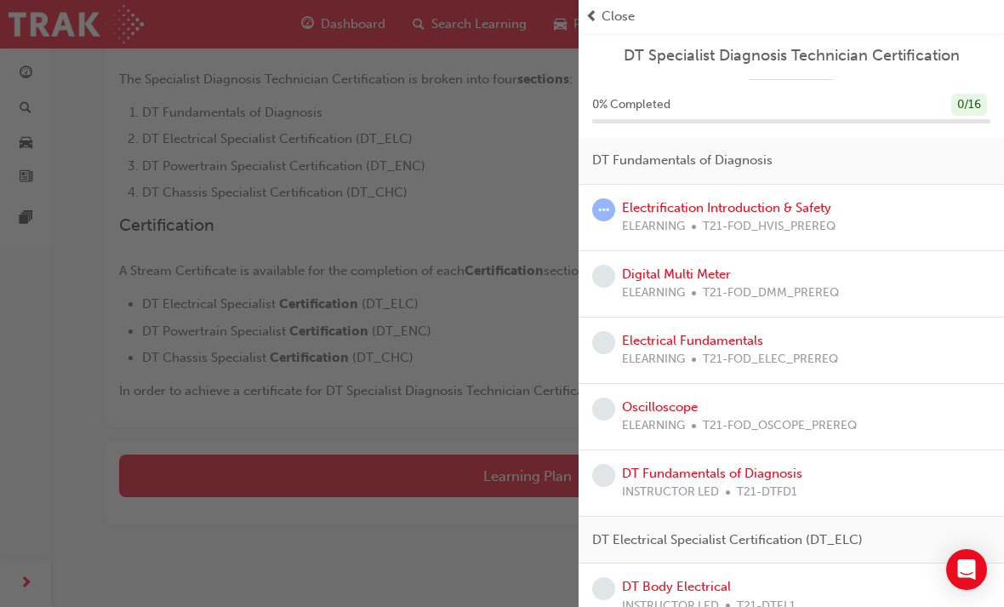
scroll to position [405, 0]
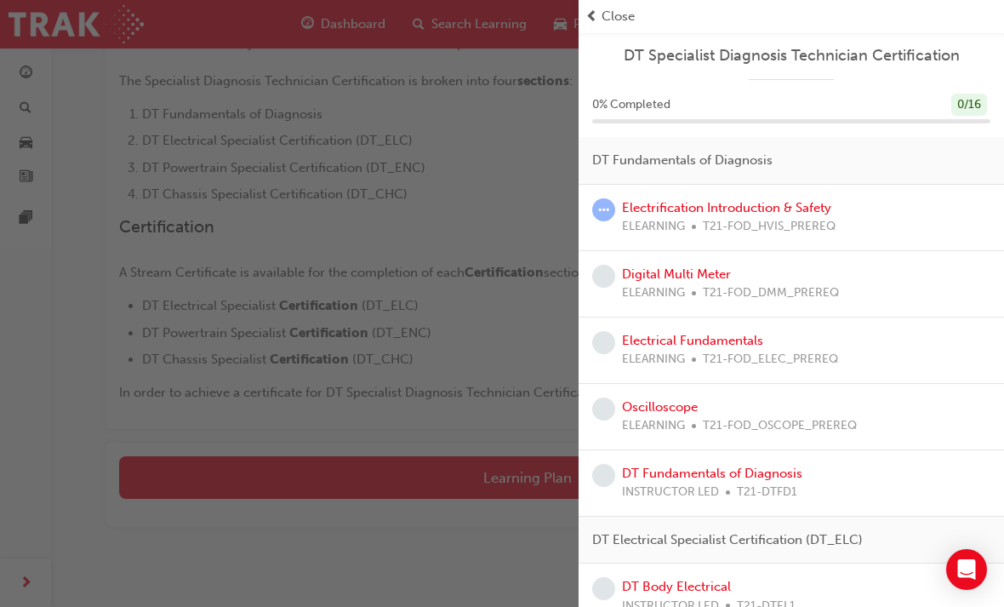
click at [661, 203] on link "Electrification Introduction & Safety" at bounding box center [726, 207] width 209 height 15
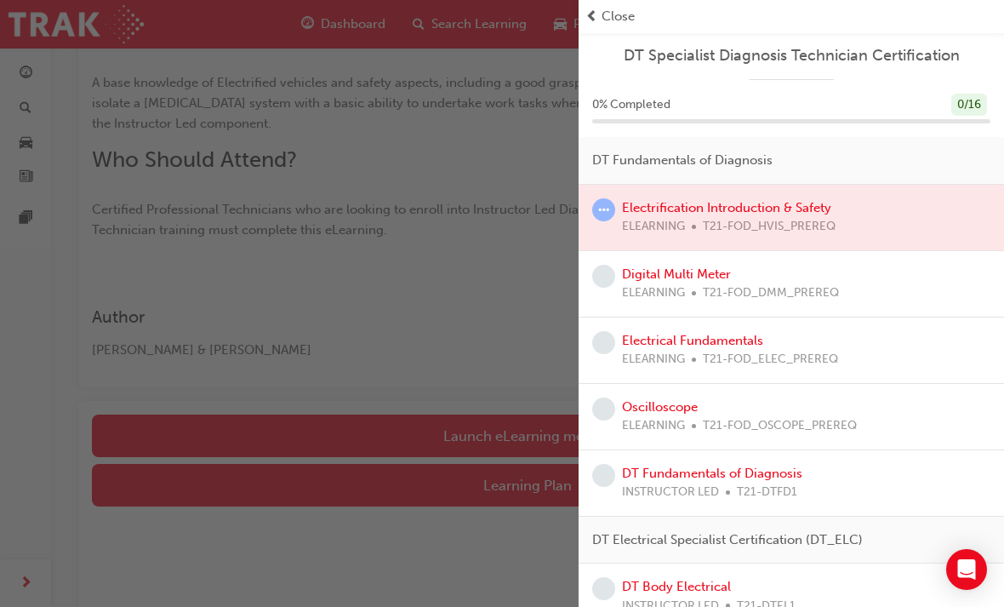
click at [709, 207] on div at bounding box center [791, 218] width 425 height 66
click at [712, 204] on div at bounding box center [791, 218] width 425 height 66
click at [711, 203] on div at bounding box center [791, 218] width 425 height 66
click at [685, 277] on link "Digital Multi Meter" at bounding box center [676, 273] width 109 height 15
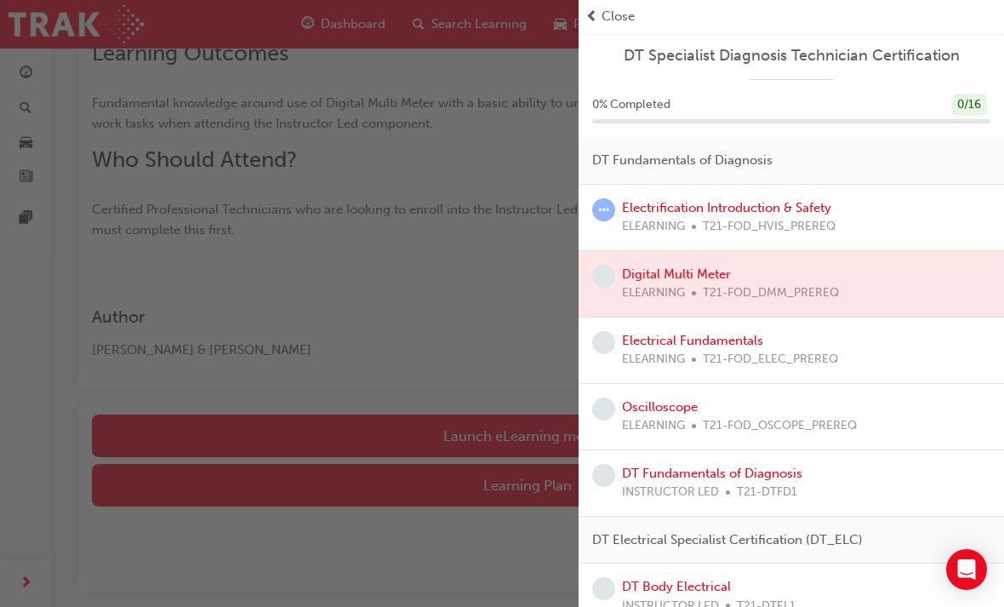
click at [667, 341] on link "Electrical Fundamentals" at bounding box center [692, 340] width 141 height 15
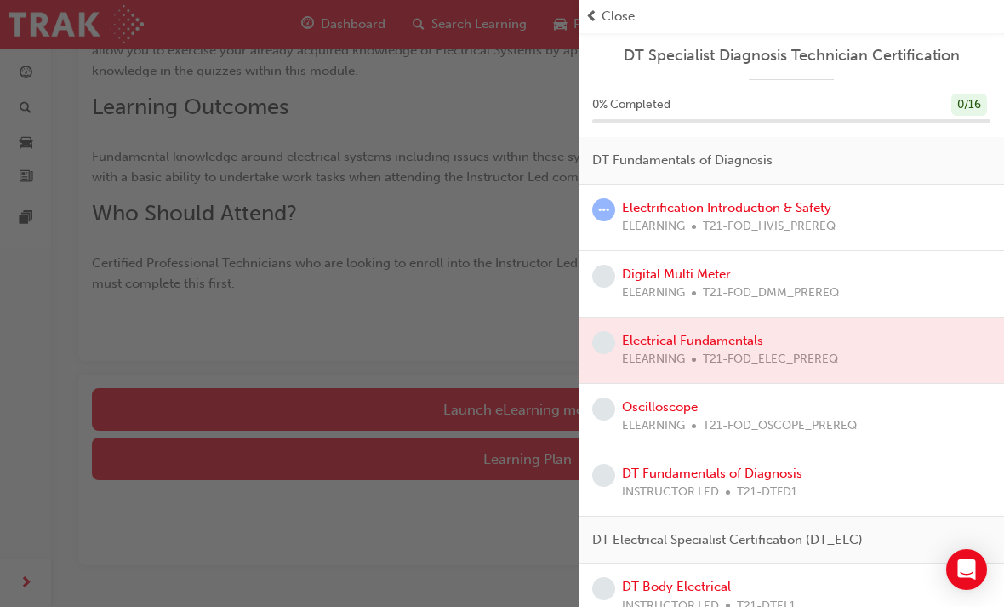
click at [650, 329] on div at bounding box center [791, 350] width 425 height 66
click at [657, 336] on div at bounding box center [791, 350] width 425 height 66
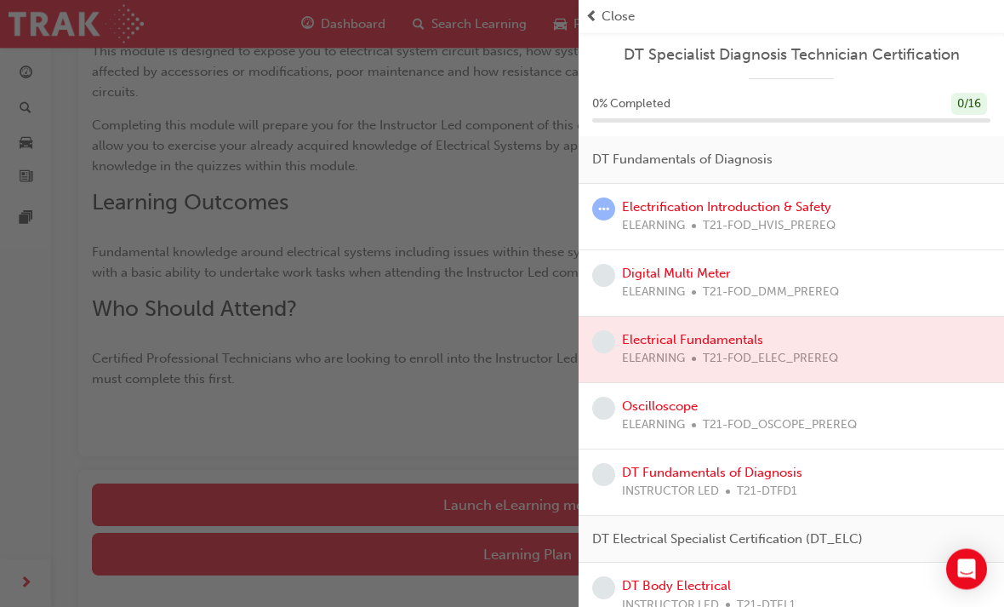
click at [694, 200] on link "Electrification Introduction & Safety" at bounding box center [726, 207] width 209 height 15
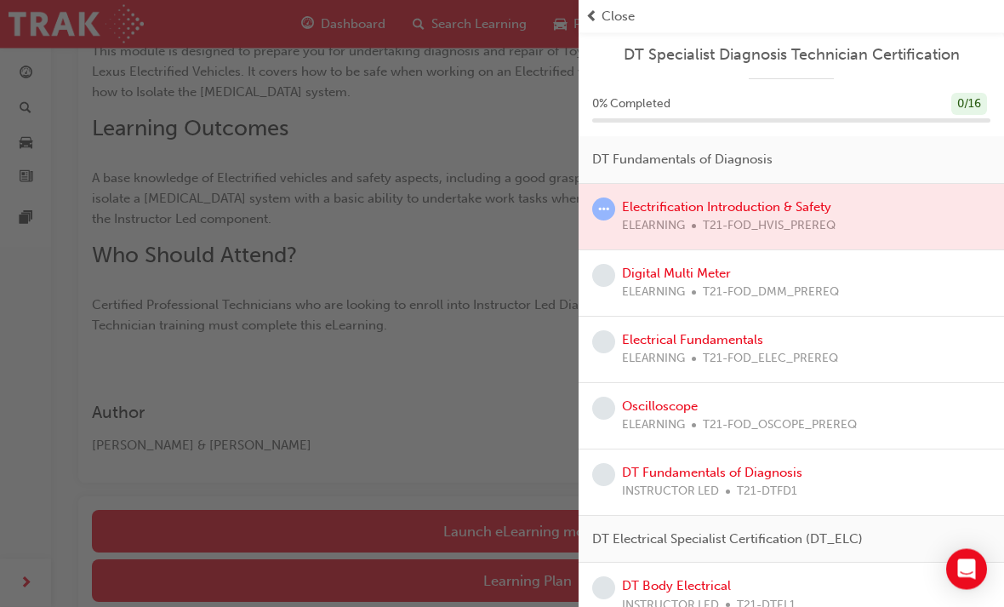
scroll to position [310, 0]
click at [689, 200] on div at bounding box center [791, 218] width 425 height 66
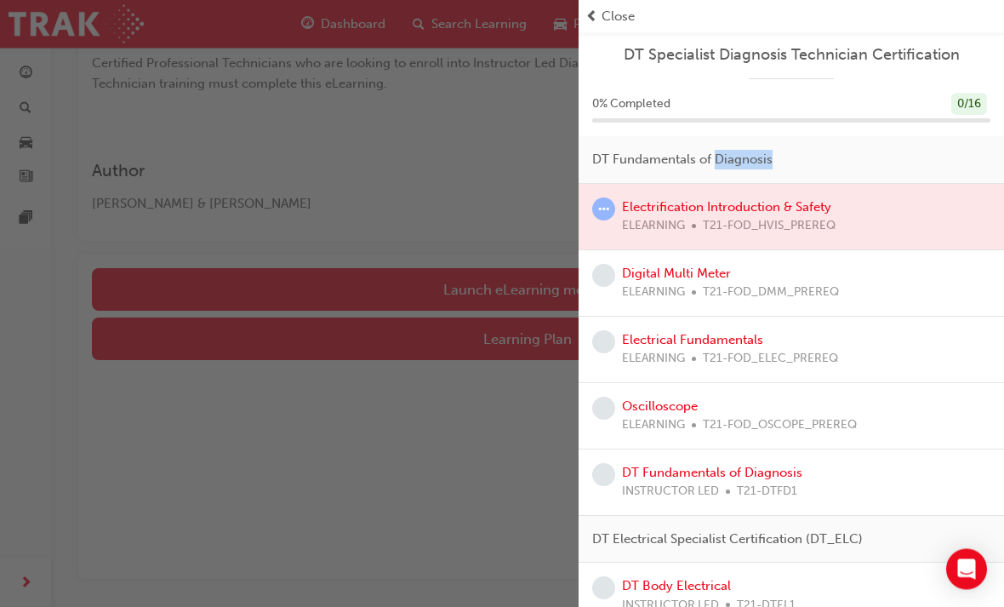
scroll to position [576, 0]
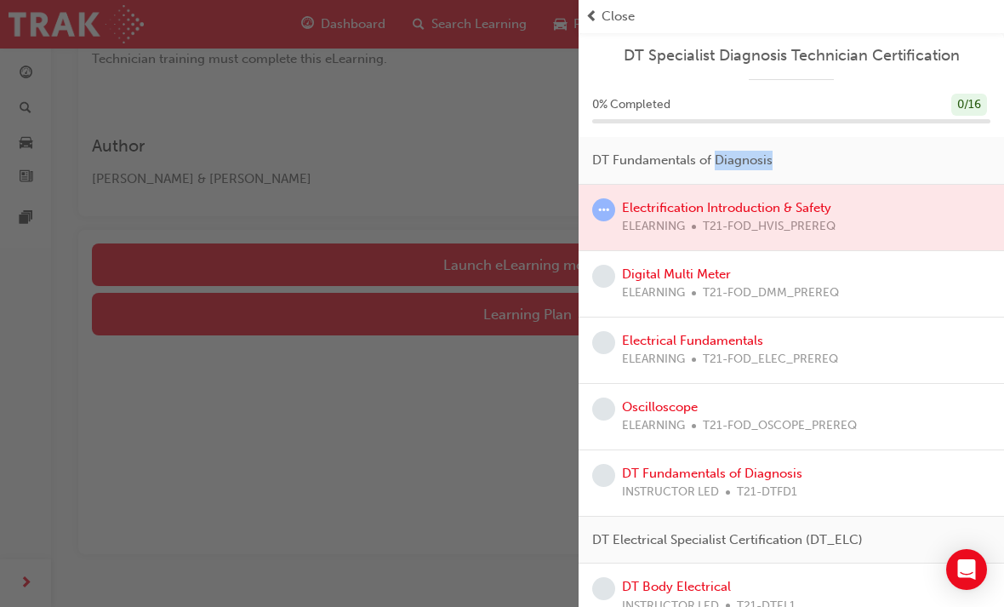
click at [961, 590] on div "Open Intercom Messenger" at bounding box center [966, 569] width 41 height 41
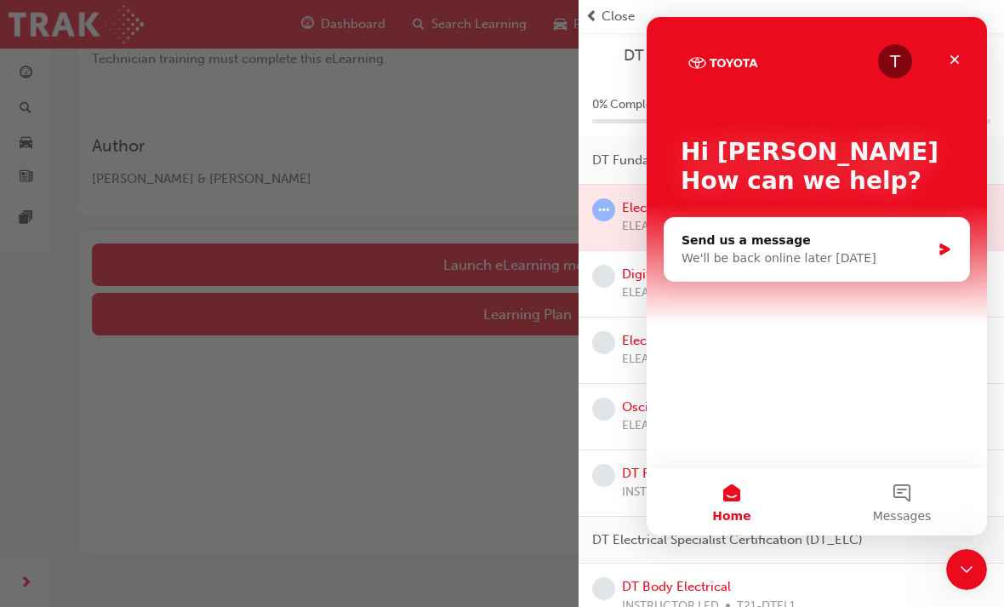
scroll to position [0, 0]
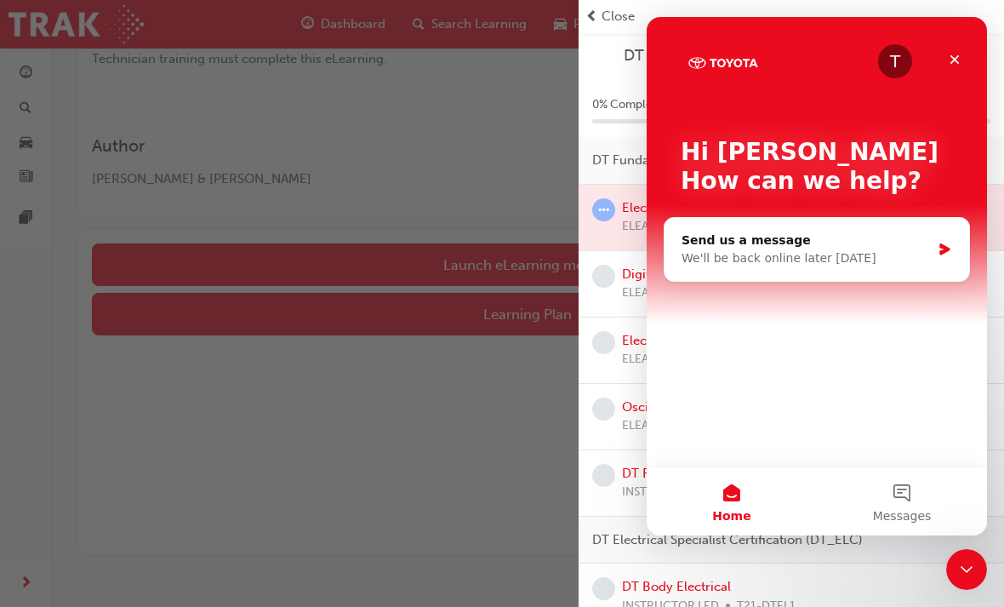
click at [962, 71] on div "Close" at bounding box center [954, 59] width 31 height 31
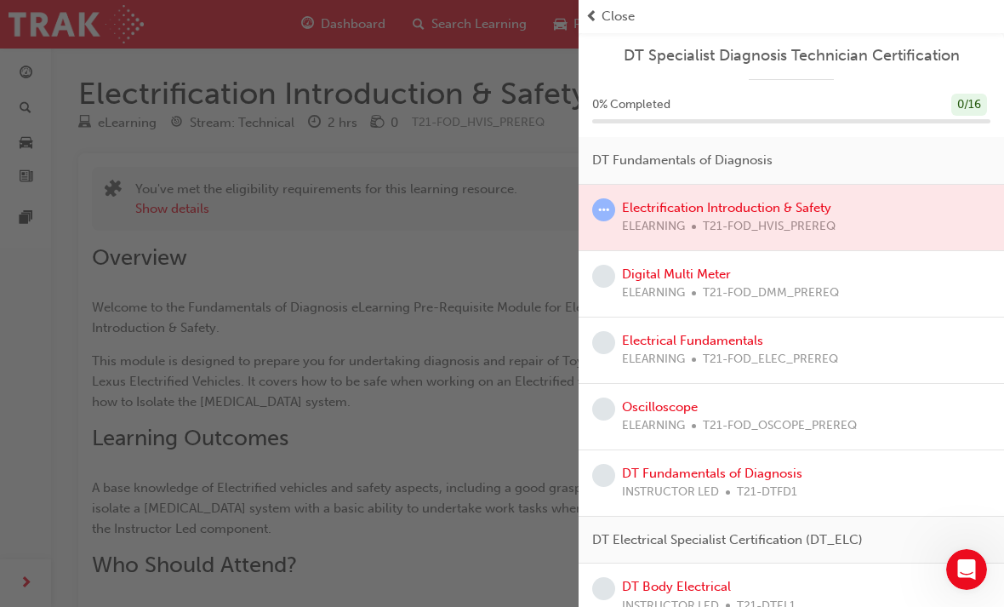
scroll to position [576, 0]
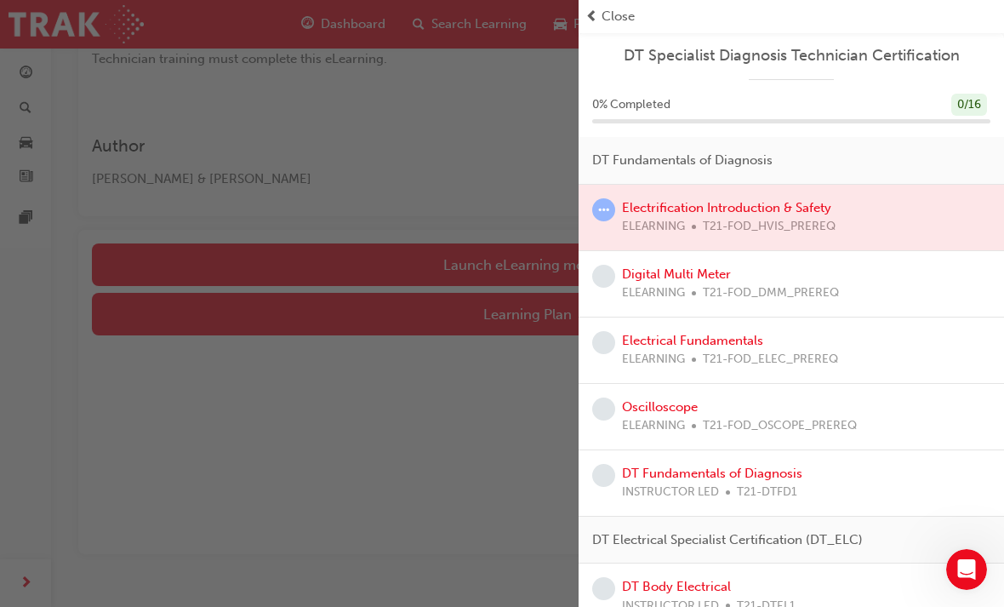
click at [462, 250] on div "button" at bounding box center [289, 303] width 579 height 607
click at [474, 266] on div "button" at bounding box center [289, 303] width 579 height 607
click at [484, 266] on div "button" at bounding box center [289, 303] width 579 height 607
click at [479, 263] on div "button" at bounding box center [289, 303] width 579 height 607
click at [450, 419] on div "button" at bounding box center [289, 303] width 579 height 607
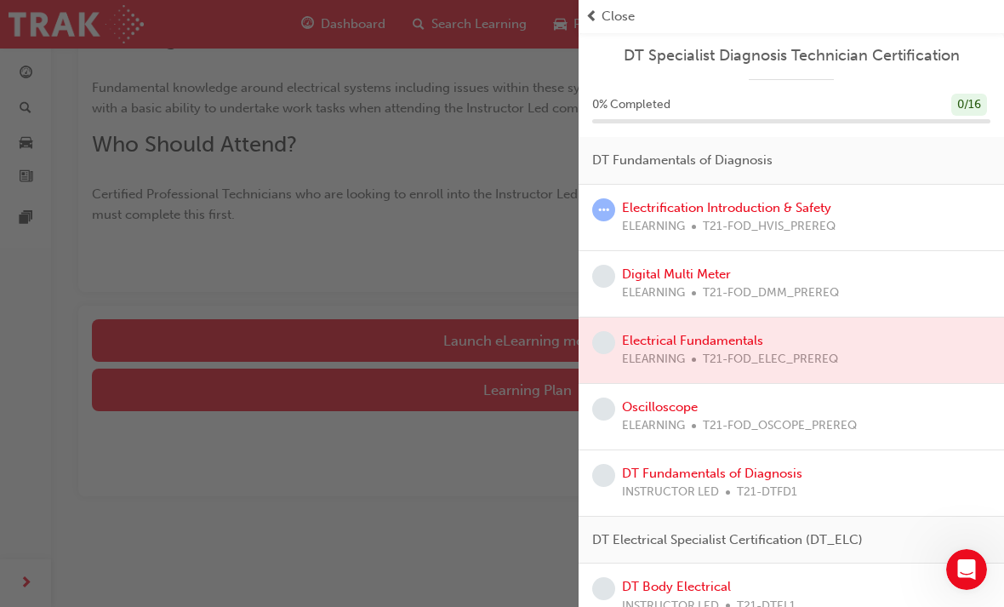
scroll to position [310, 0]
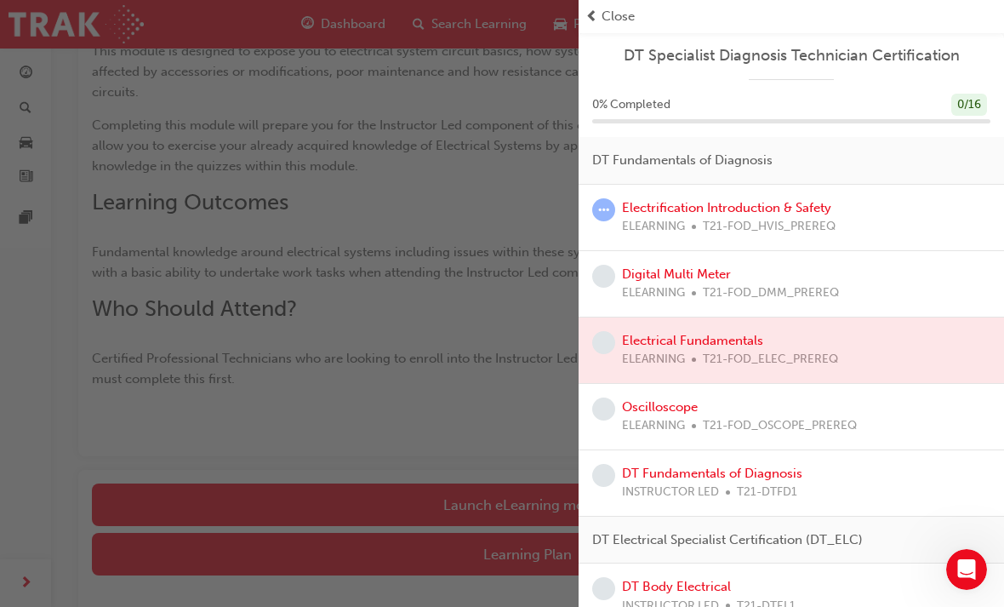
scroll to position [460, 0]
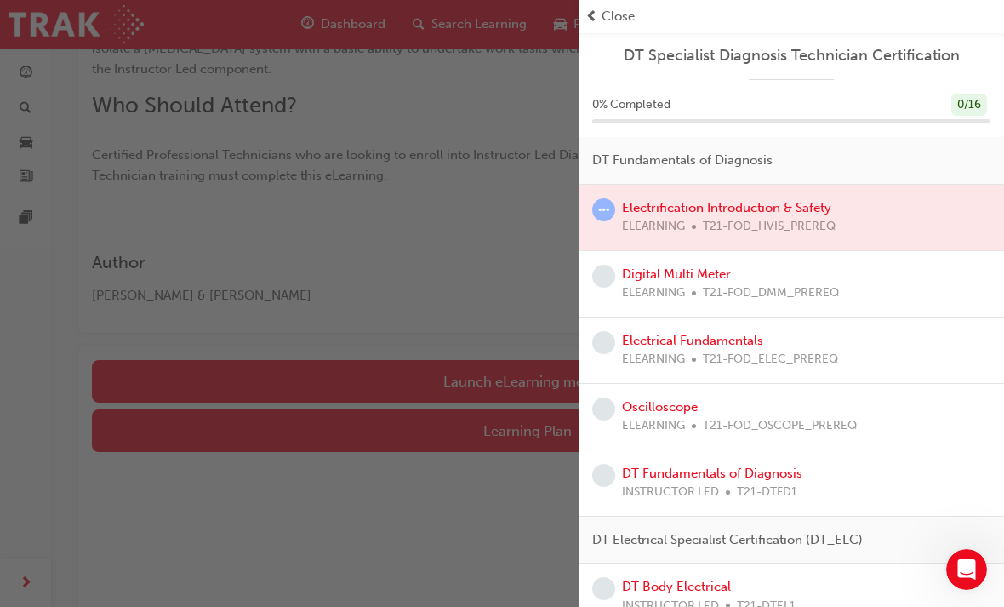
click at [600, 14] on div "Close" at bounding box center [791, 17] width 412 height 20
click at [595, 20] on span "prev-icon" at bounding box center [591, 17] width 13 height 20
click at [636, 21] on div "Close" at bounding box center [791, 17] width 412 height 20
click at [636, 14] on div "Close" at bounding box center [791, 17] width 412 height 20
click at [694, 115] on div "0 % Completed 0 / 16" at bounding box center [791, 116] width 425 height 44
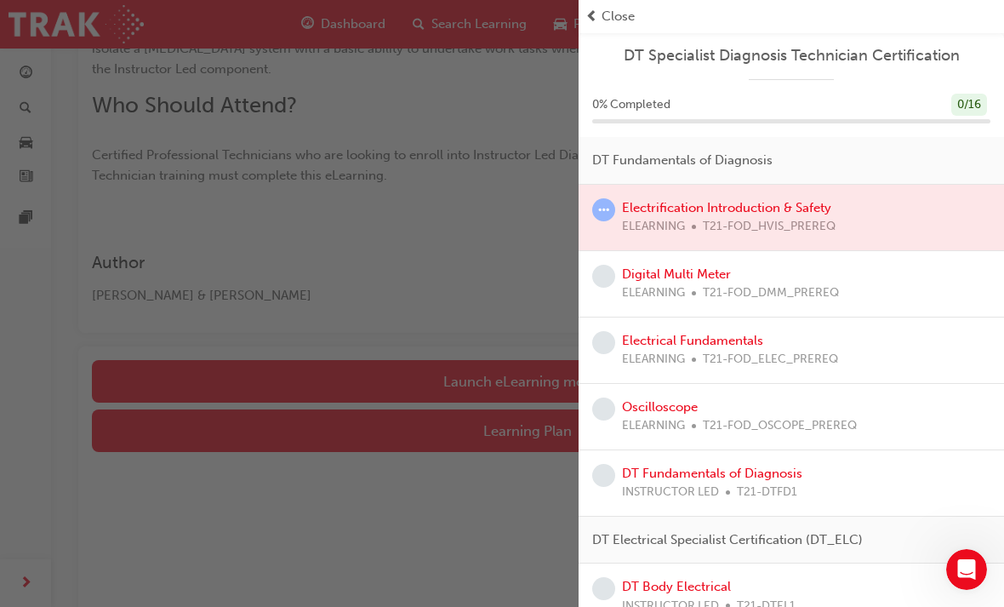
click at [665, 46] on span "DT Specialist Diagnosis Technician Certification" at bounding box center [791, 56] width 398 height 20
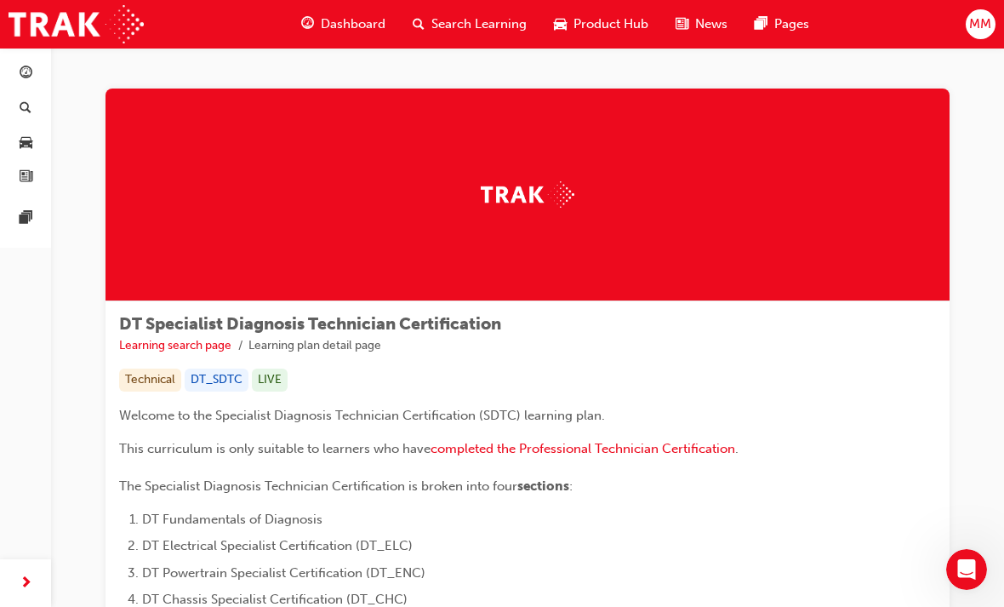
click at [544, 443] on span "completed the Professional Technician Certification" at bounding box center [583, 448] width 305 height 15
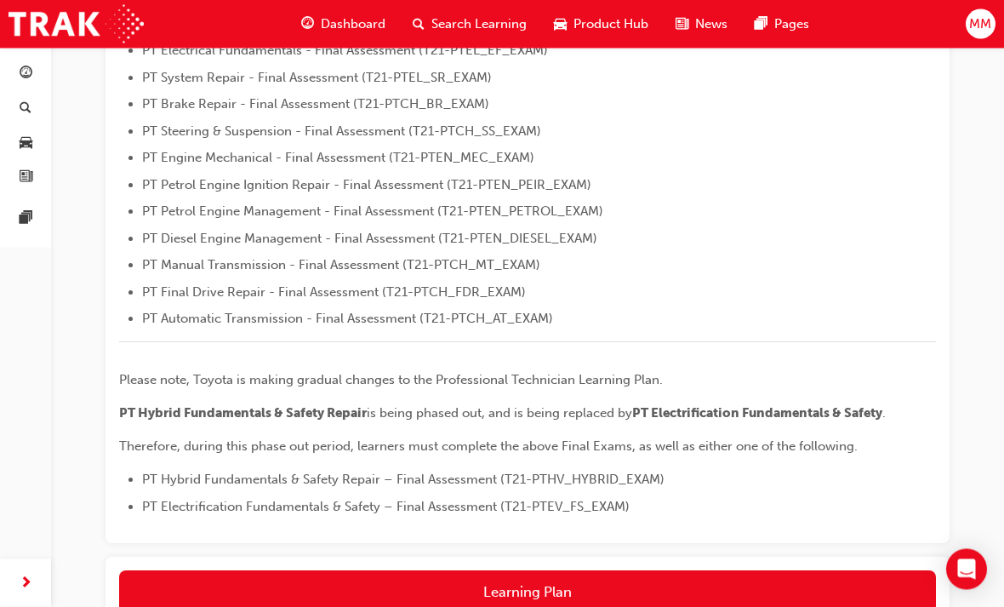
scroll to position [643, 0]
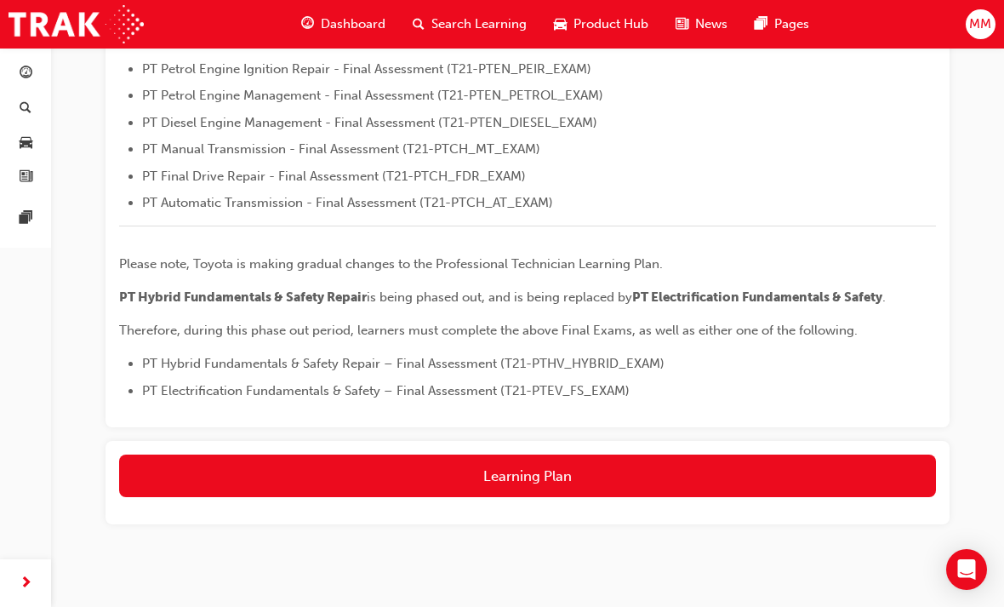
click at [540, 466] on button "Learning Plan" at bounding box center [527, 475] width 817 height 43
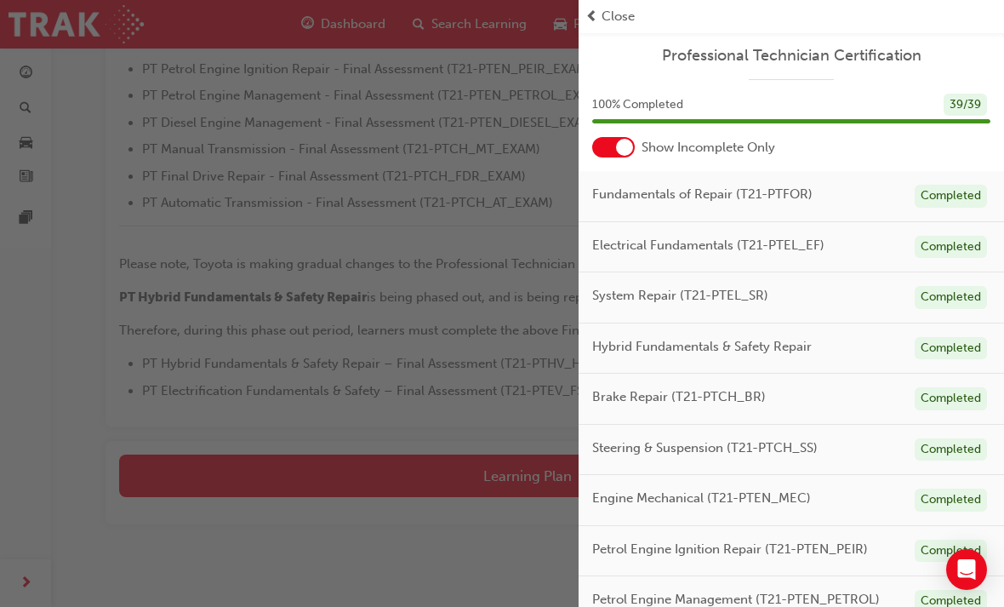
click at [359, 577] on div "button" at bounding box center [289, 303] width 579 height 607
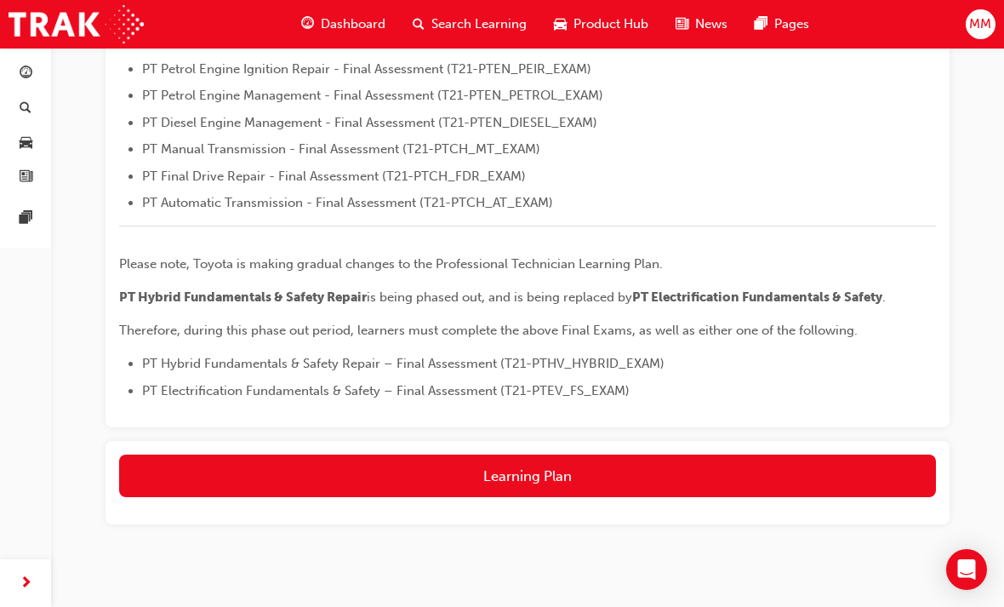
click at [314, 23] on div "Dashboard" at bounding box center [343, 24] width 111 height 35
